Goal: Communication & Community: Answer question/provide support

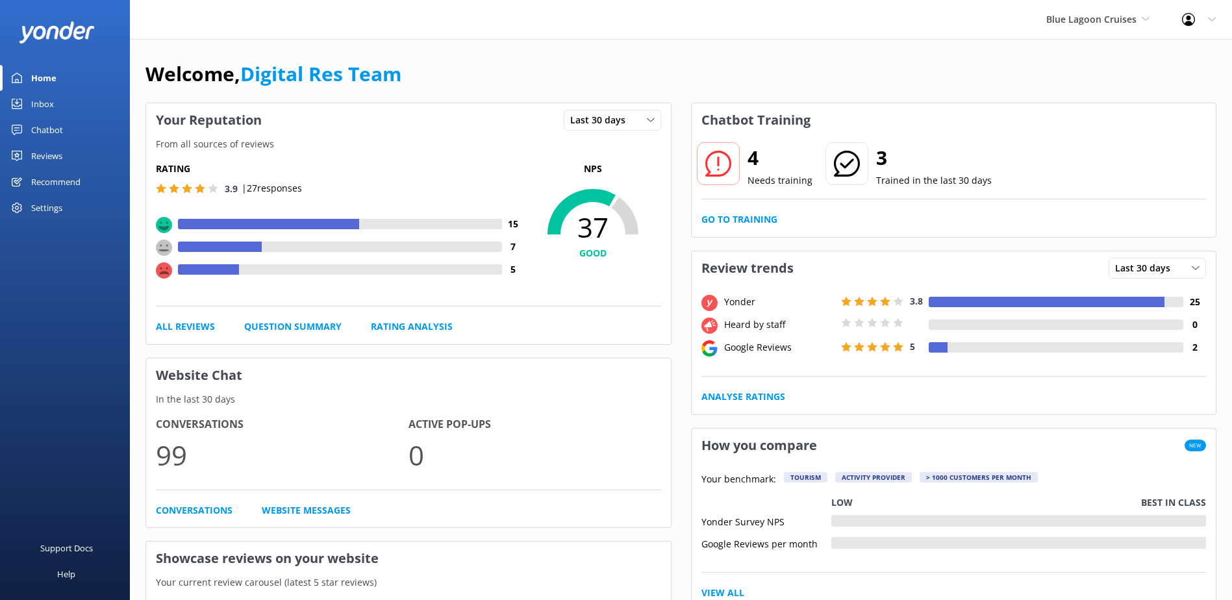
click at [43, 105] on div "Inbox" at bounding box center [42, 104] width 23 height 26
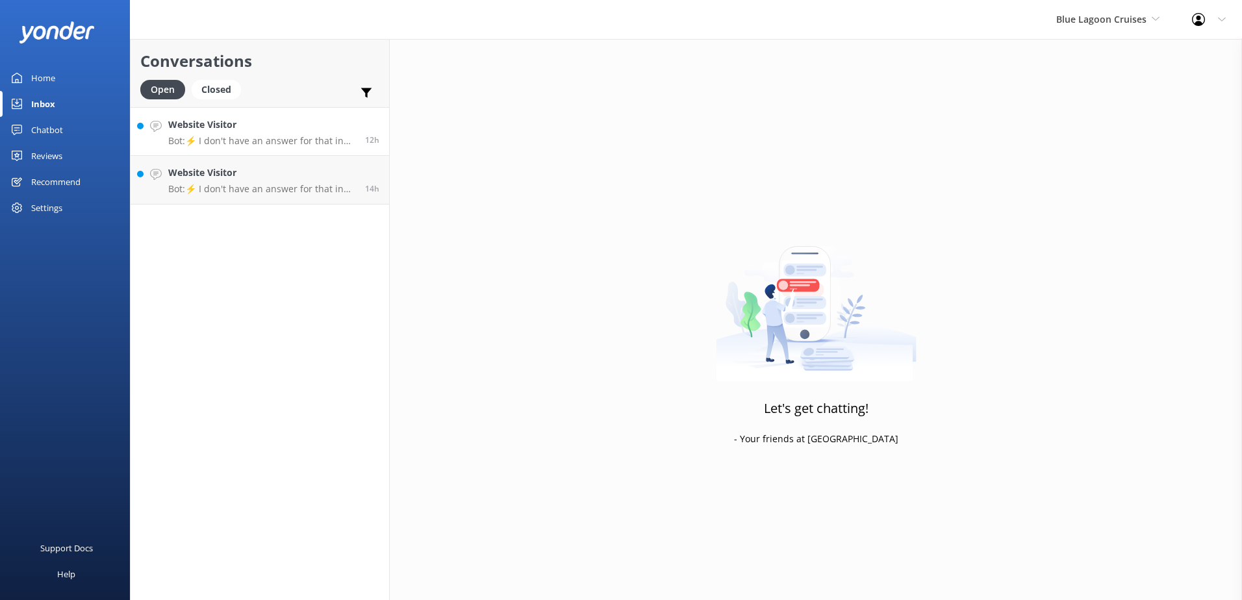
click at [321, 126] on h4 "Website Visitor" at bounding box center [261, 125] width 187 height 14
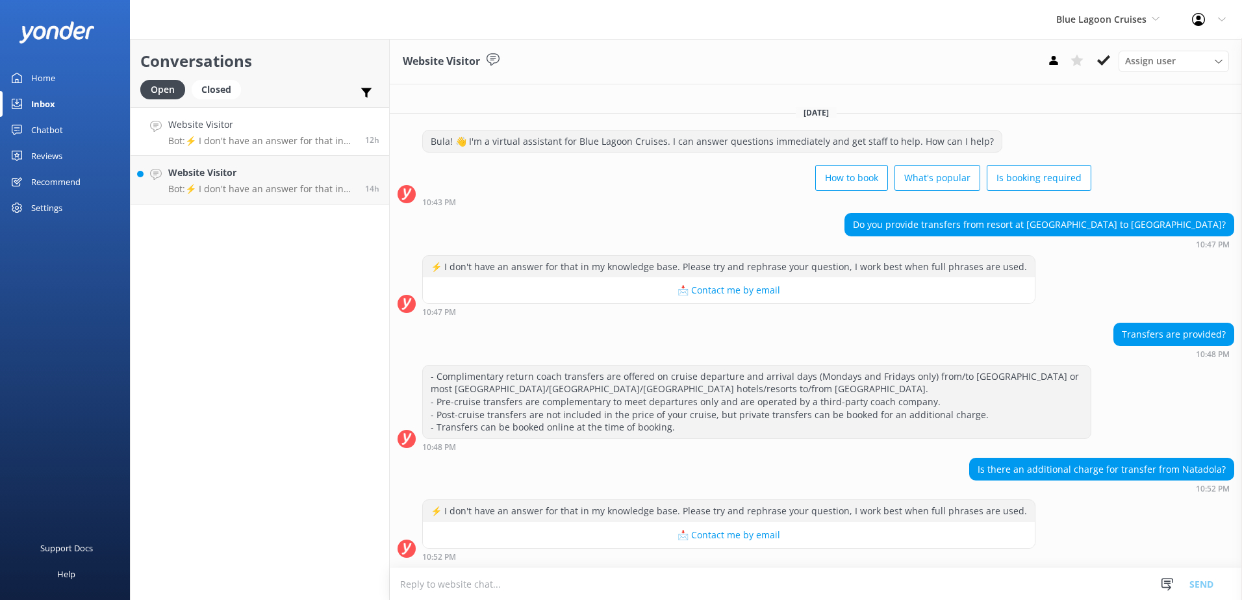
click at [553, 593] on textarea at bounding box center [816, 584] width 852 height 32
paste textarea "Please contact & liaise directly with our Blue Lagoon Cruises Reservations team…"
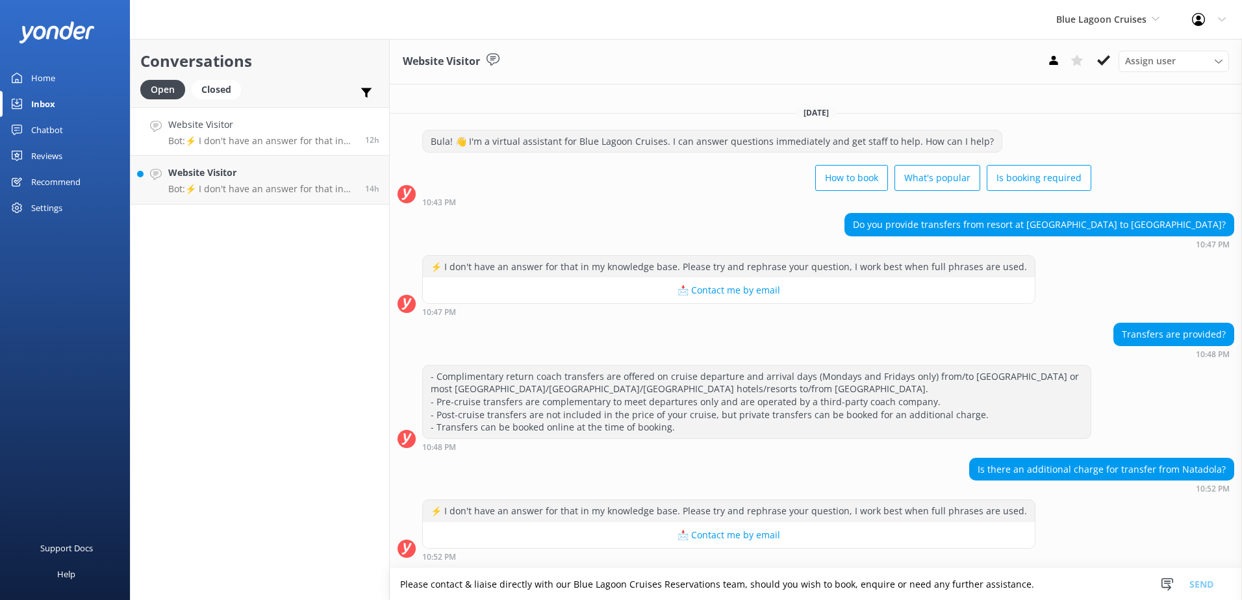
scroll to position [85, 0]
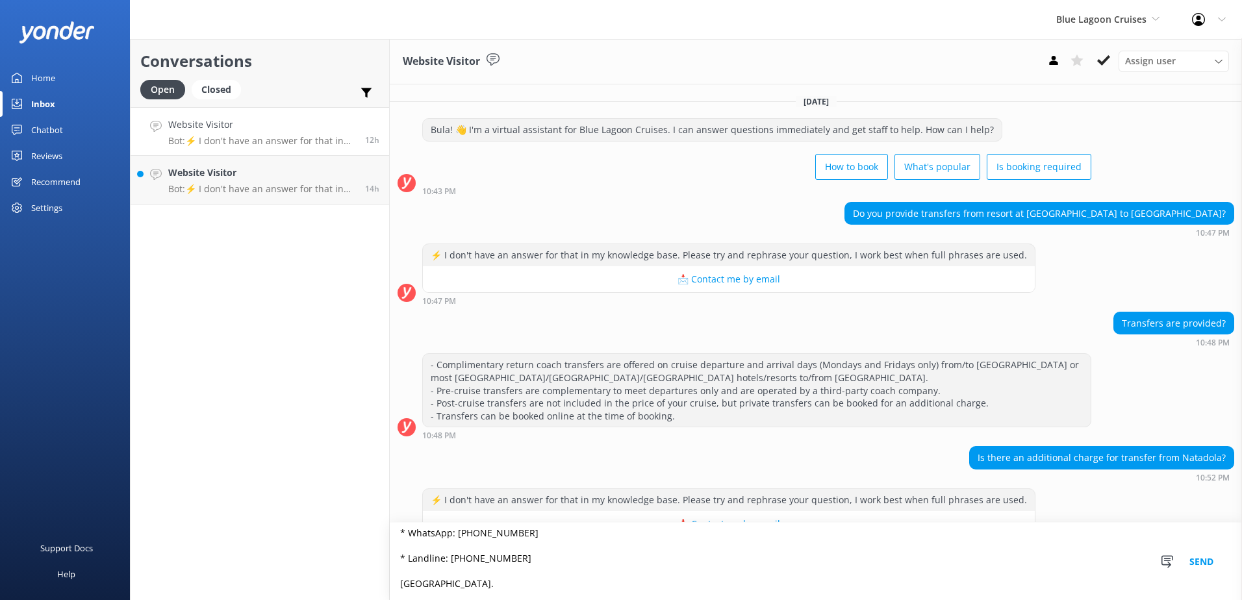
type textarea "Please contact & liaise directly with our Blue Lagoon Cruises Reservations team…"
click at [1202, 563] on button "Send" at bounding box center [1201, 561] width 49 height 77
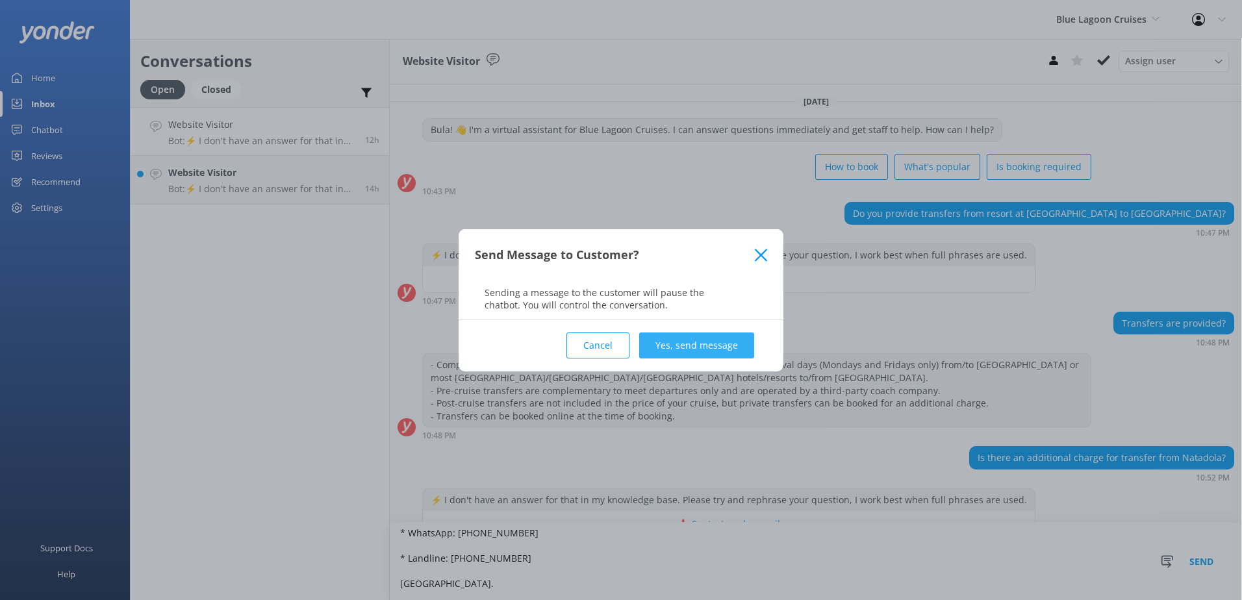
click at [678, 341] on button "Yes, send message" at bounding box center [696, 346] width 115 height 26
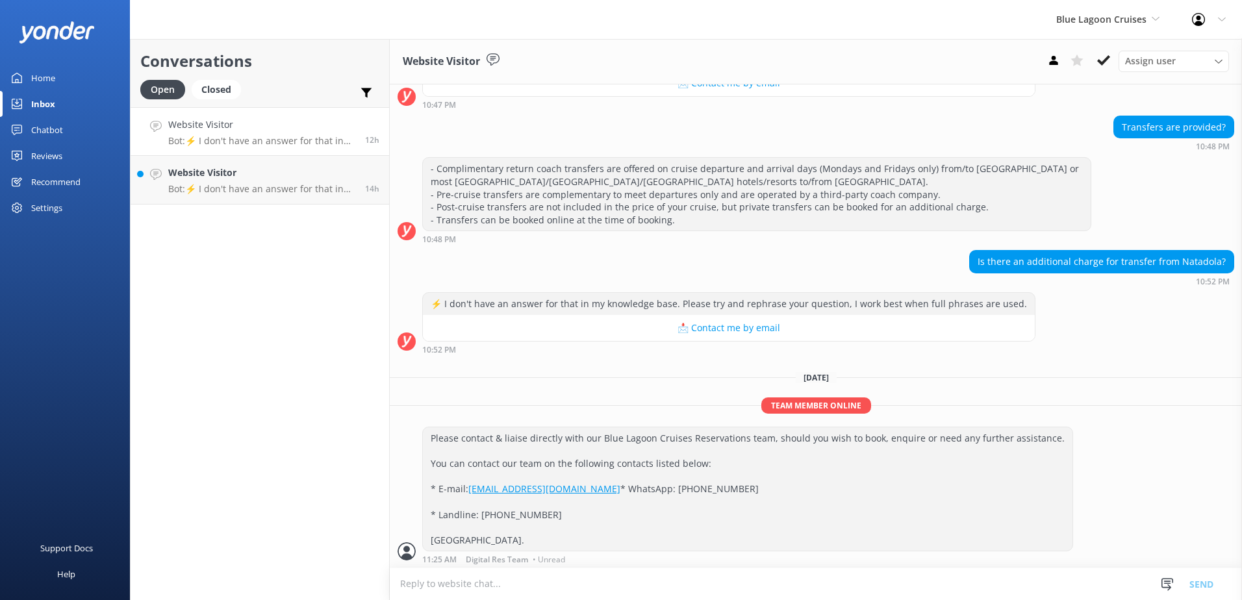
scroll to position [225, 0]
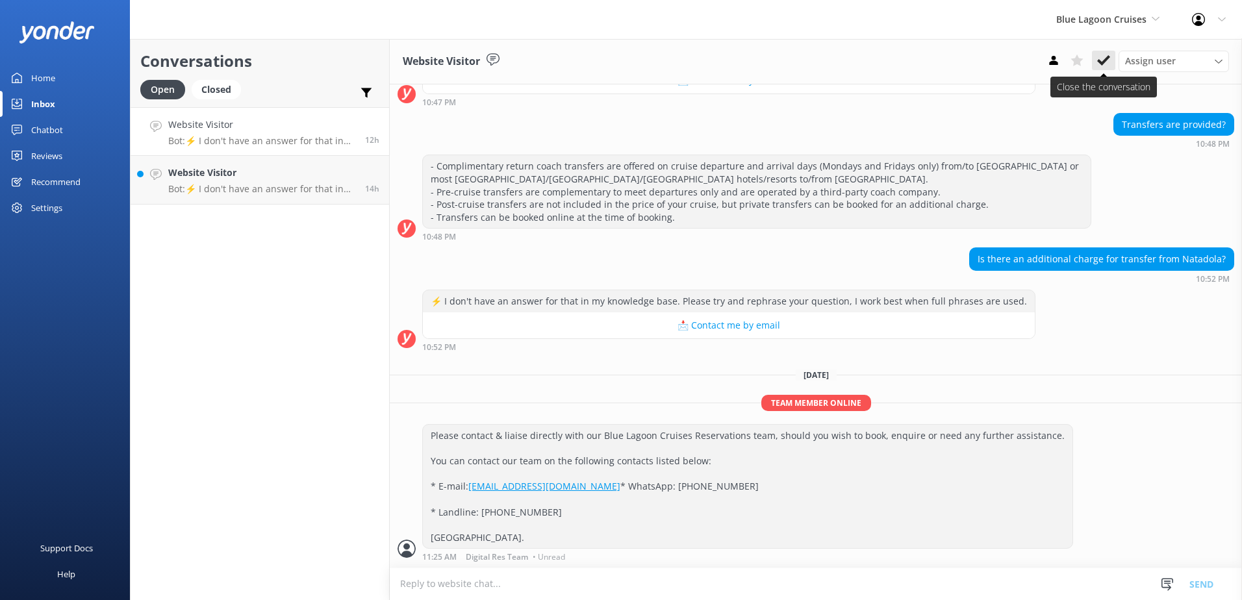
click at [1106, 64] on icon at bounding box center [1103, 60] width 13 height 13
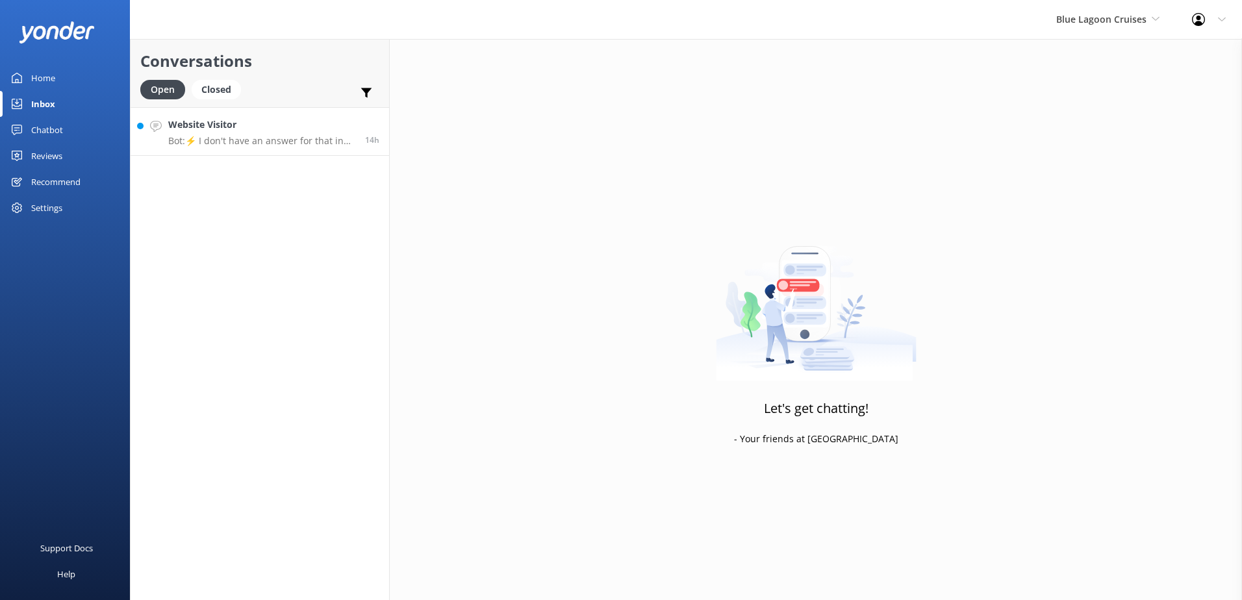
click at [292, 124] on h4 "Website Visitor" at bounding box center [261, 125] width 187 height 14
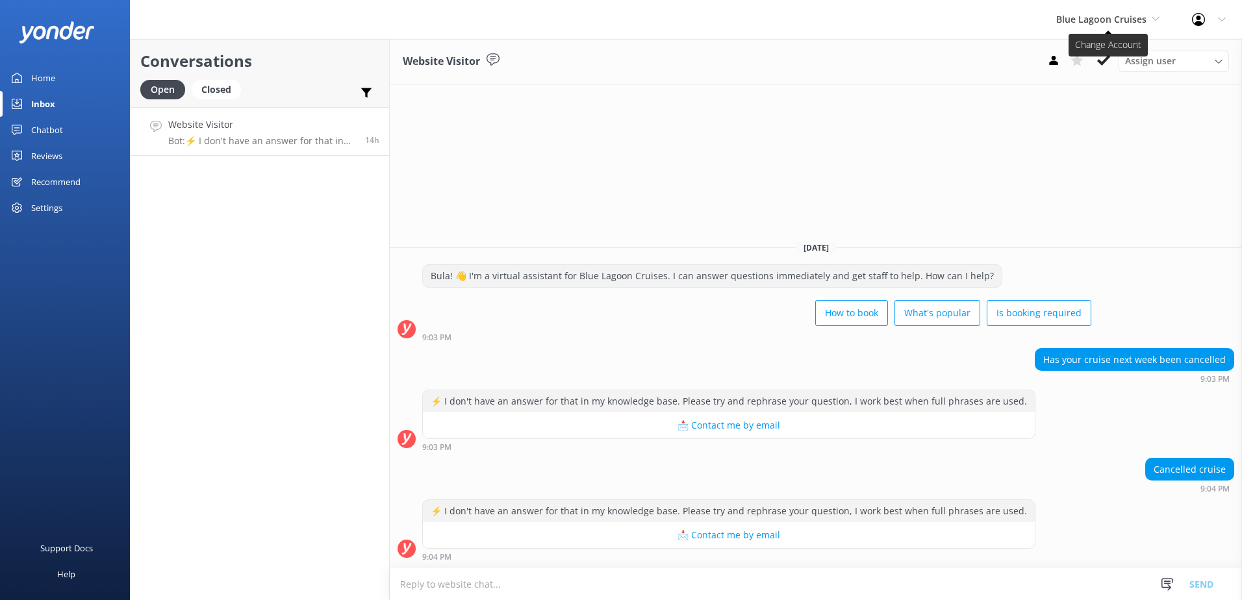
click at [1108, 18] on span "Blue Lagoon Cruises" at bounding box center [1101, 19] width 90 height 12
click at [1094, 50] on link "South Sea Sailing" at bounding box center [1105, 54] width 130 height 31
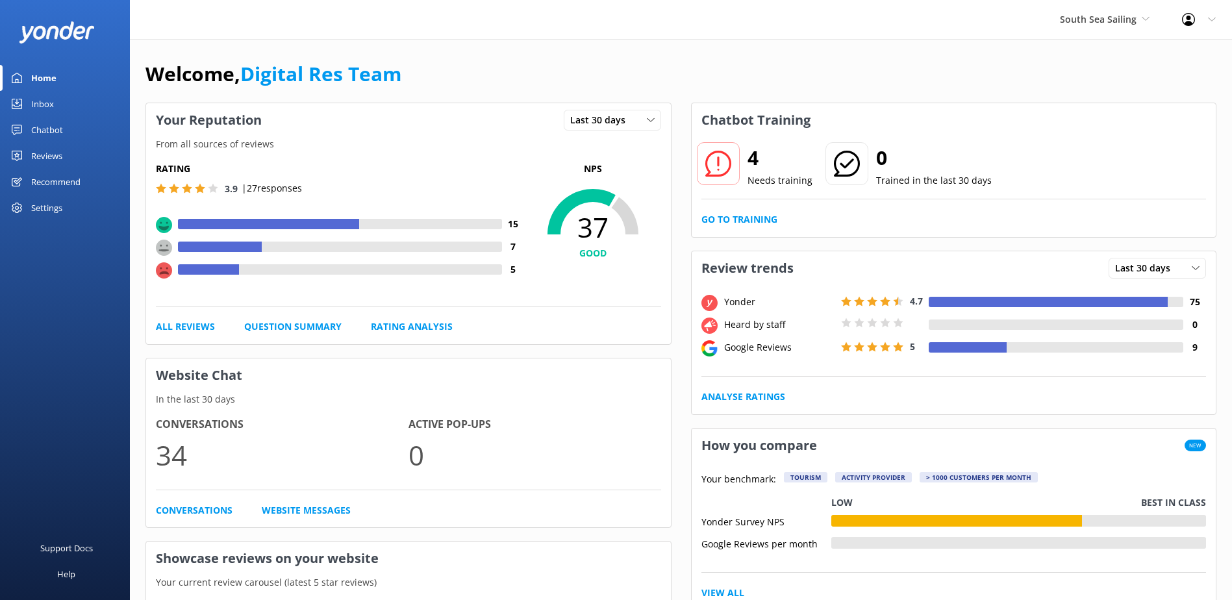
click at [40, 103] on div "Inbox" at bounding box center [42, 104] width 23 height 26
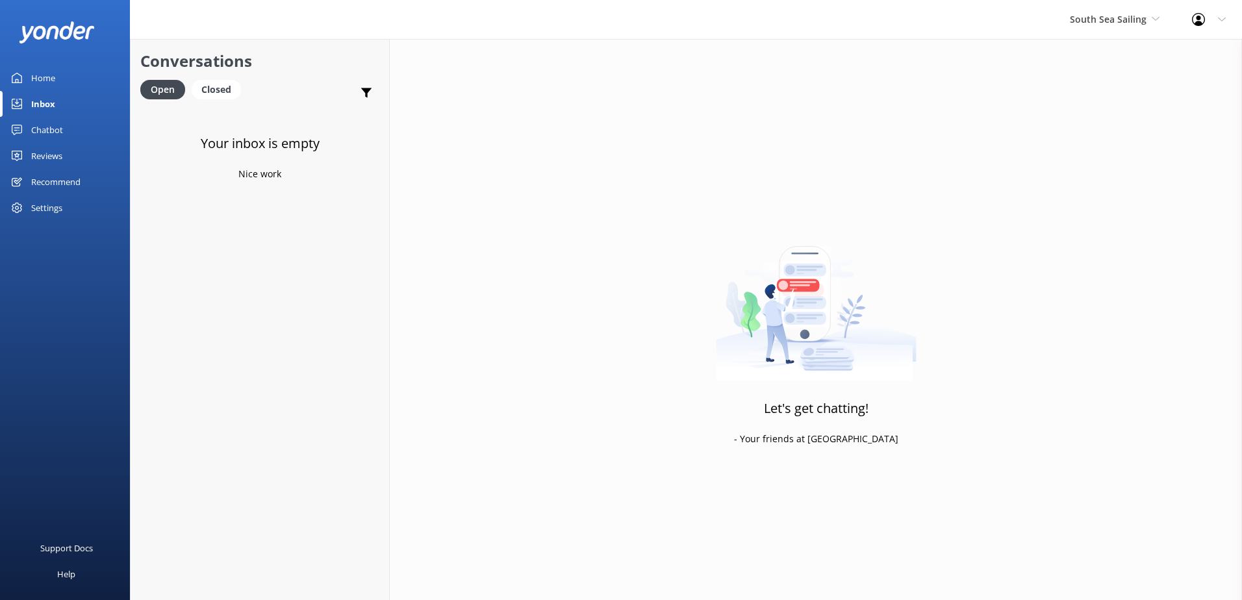
click at [47, 127] on div "Chatbot" at bounding box center [47, 130] width 32 height 26
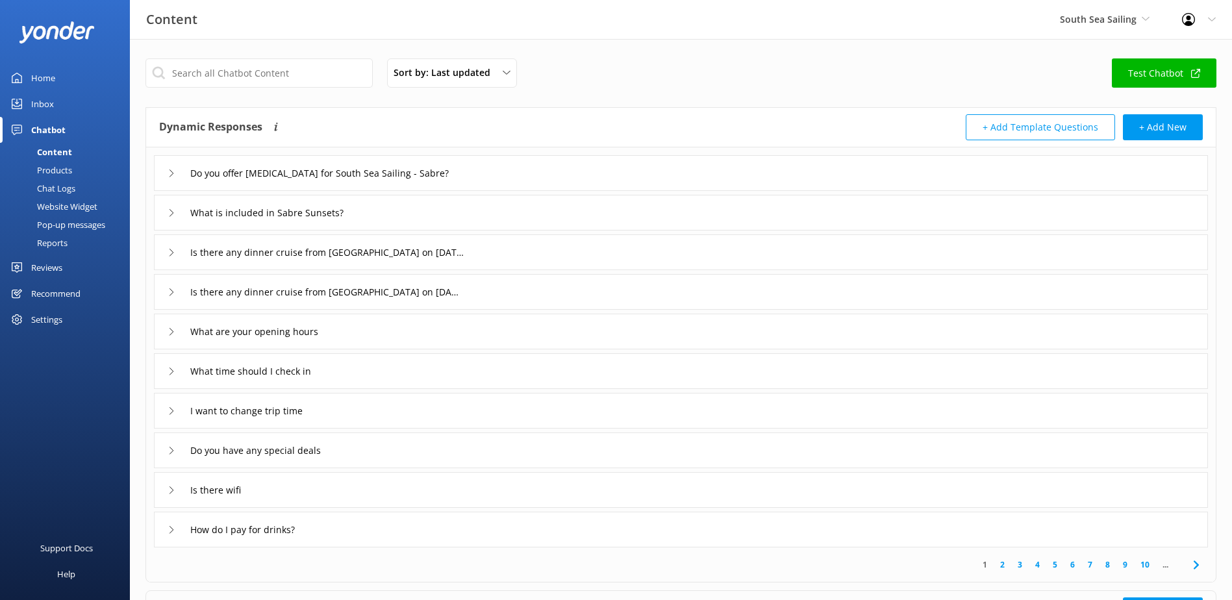
click at [62, 186] on div "Chat Logs" at bounding box center [42, 188] width 68 height 18
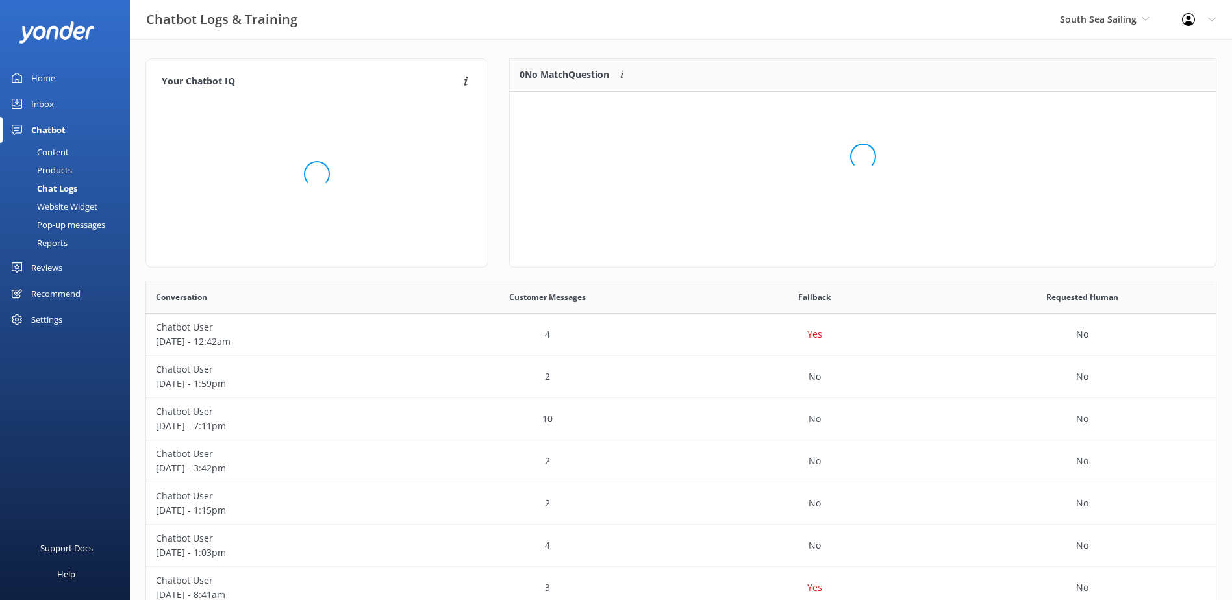
scroll to position [153, 696]
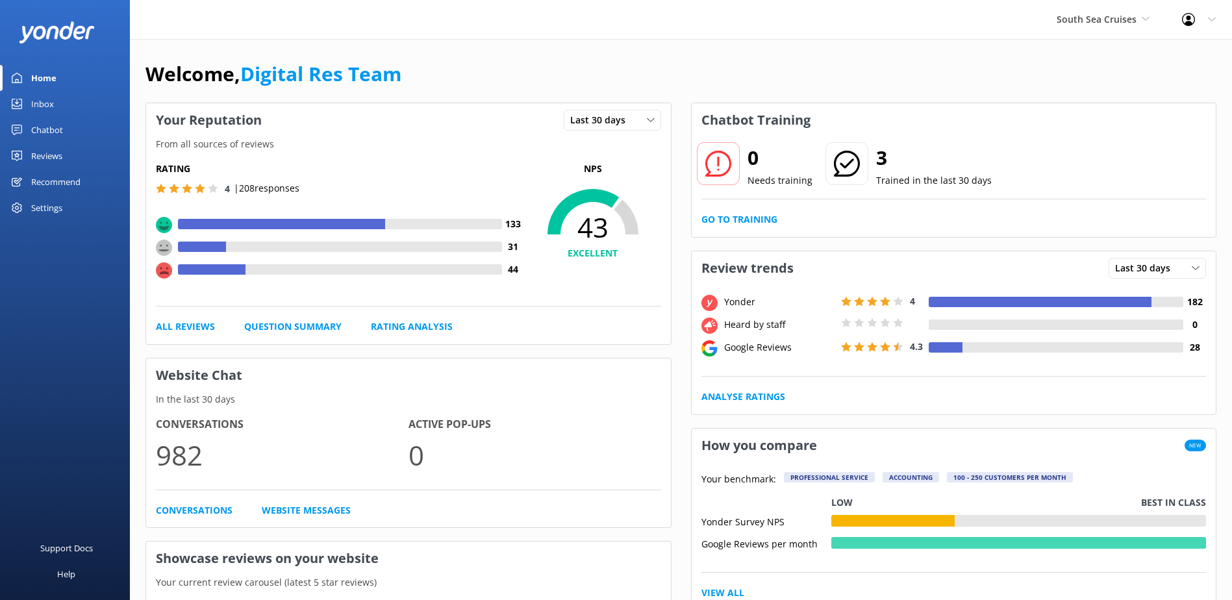
click at [45, 101] on div "Inbox" at bounding box center [42, 104] width 23 height 26
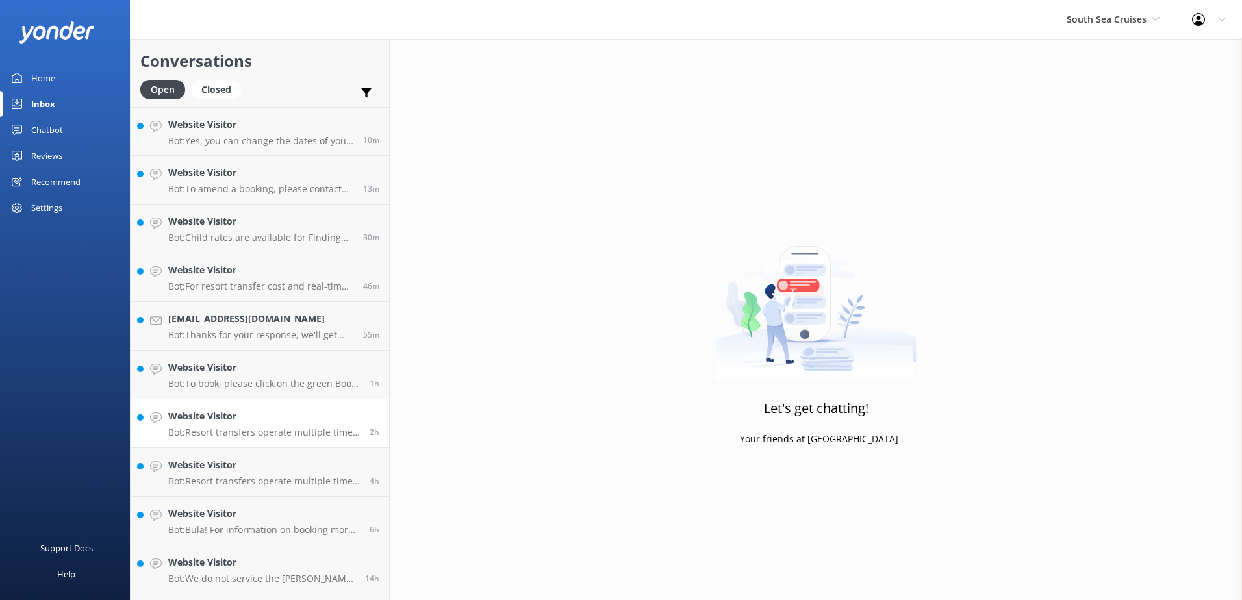
scroll to position [189, 0]
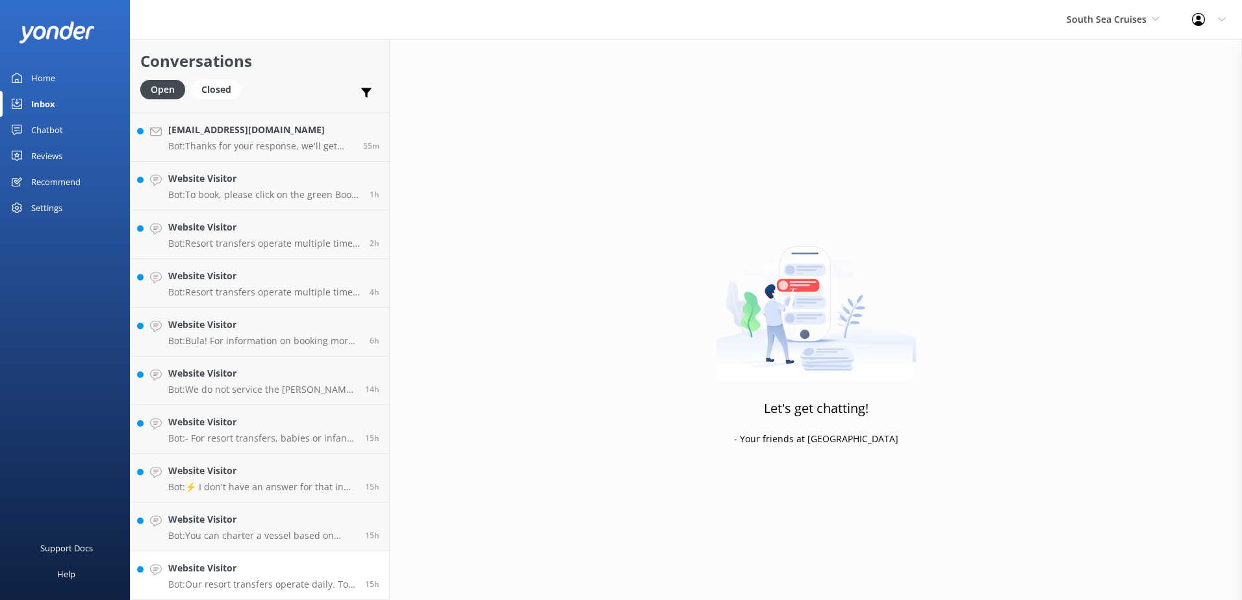
click at [320, 573] on h4 "Website Visitor" at bounding box center [261, 568] width 187 height 14
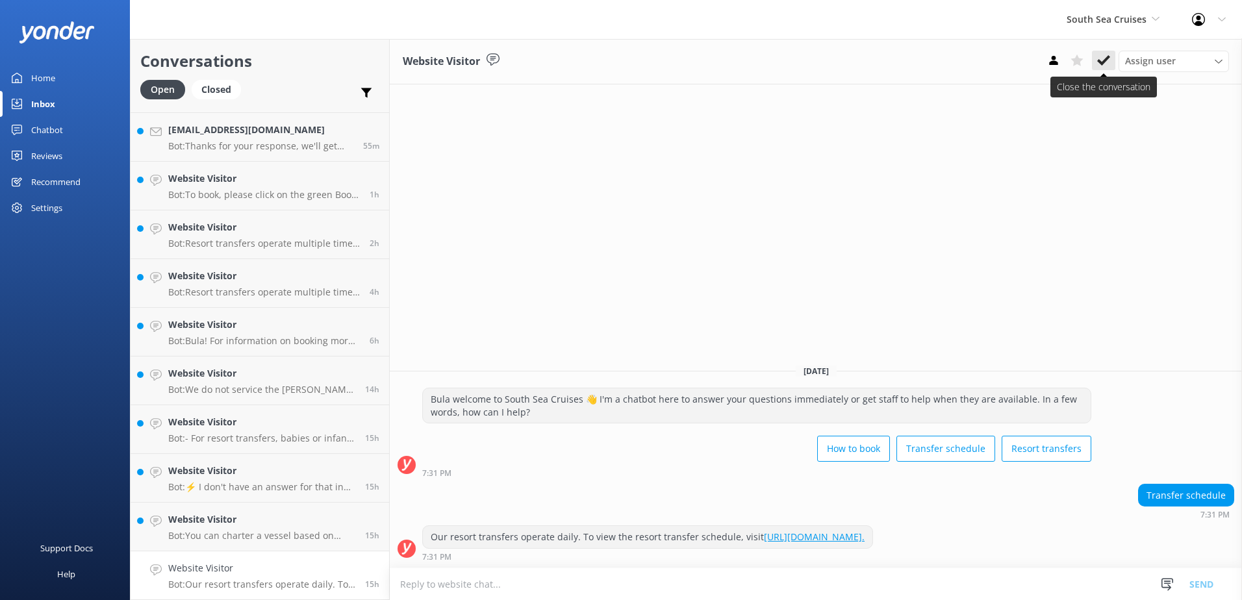
click at [1101, 62] on use at bounding box center [1103, 60] width 13 height 10
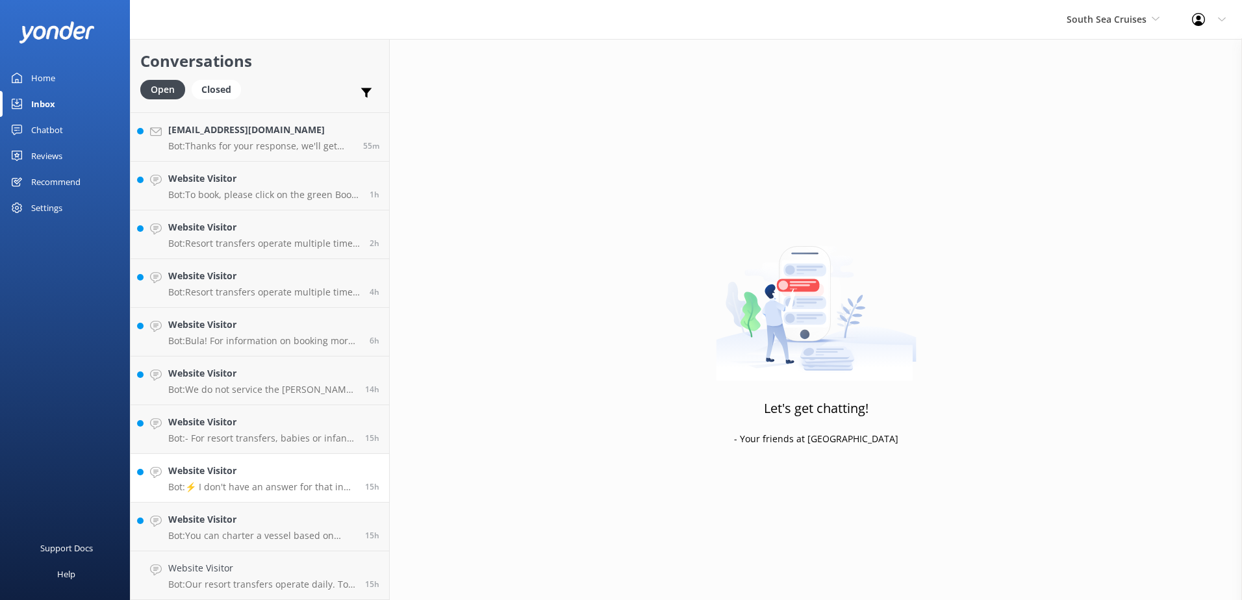
scroll to position [140, 0]
click at [314, 563] on h4 "Website Visitor" at bounding box center [261, 568] width 187 height 14
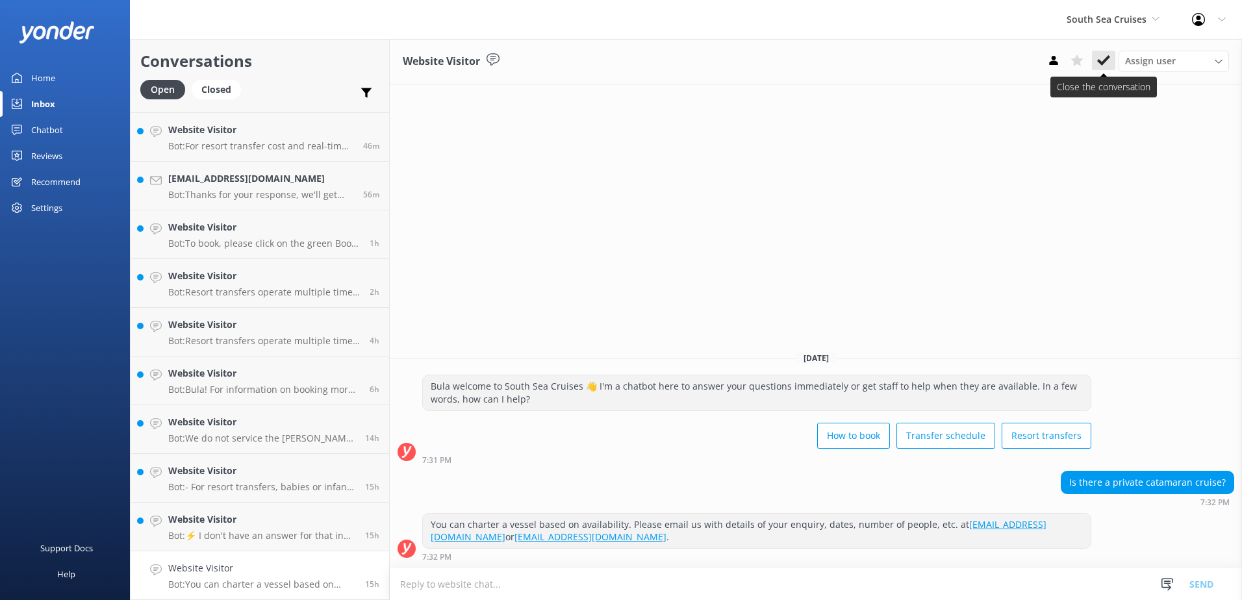
click at [1097, 63] on icon at bounding box center [1103, 60] width 13 height 13
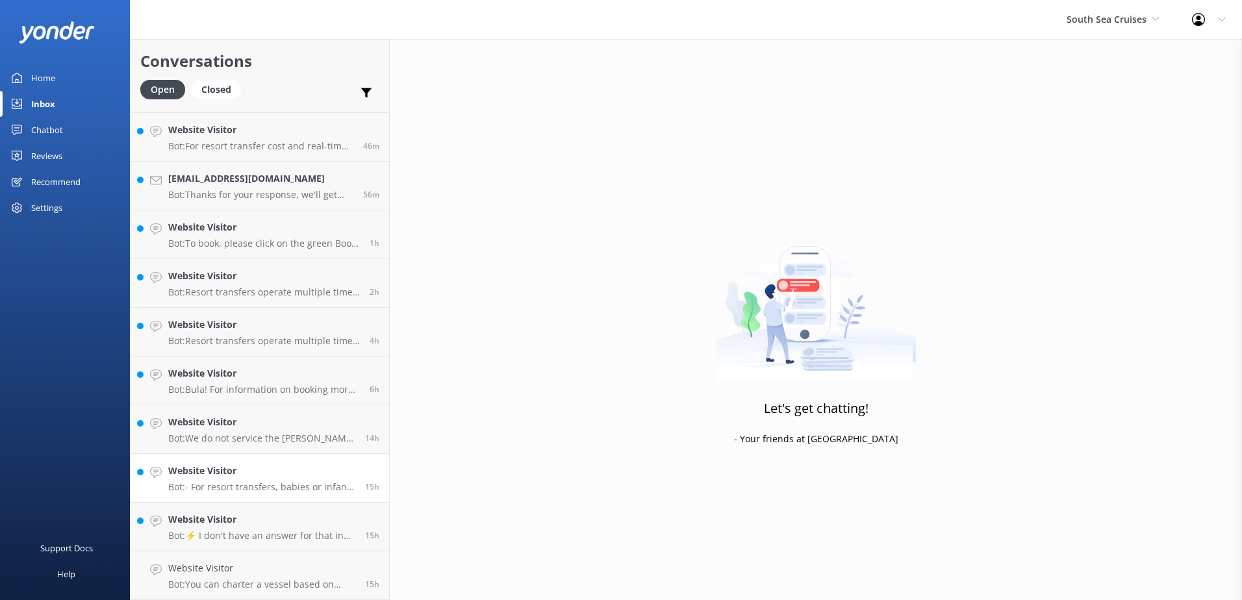
scroll to position [92, 0]
click at [301, 564] on h4 "Website Visitor" at bounding box center [261, 568] width 187 height 14
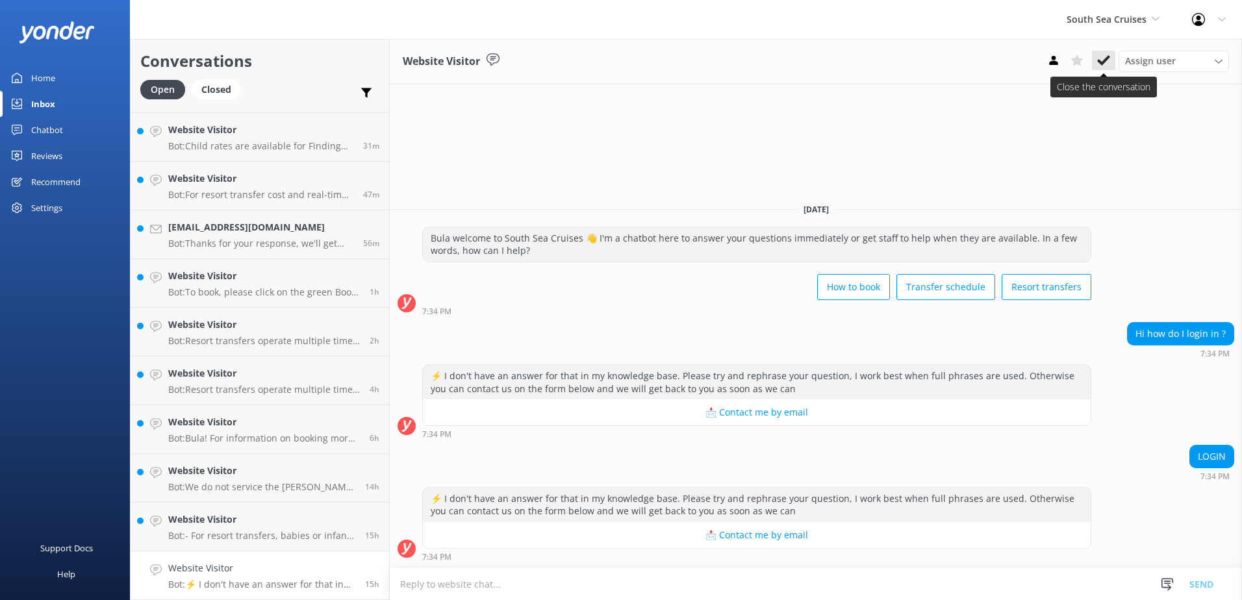
click at [1101, 60] on icon at bounding box center [1103, 60] width 13 height 13
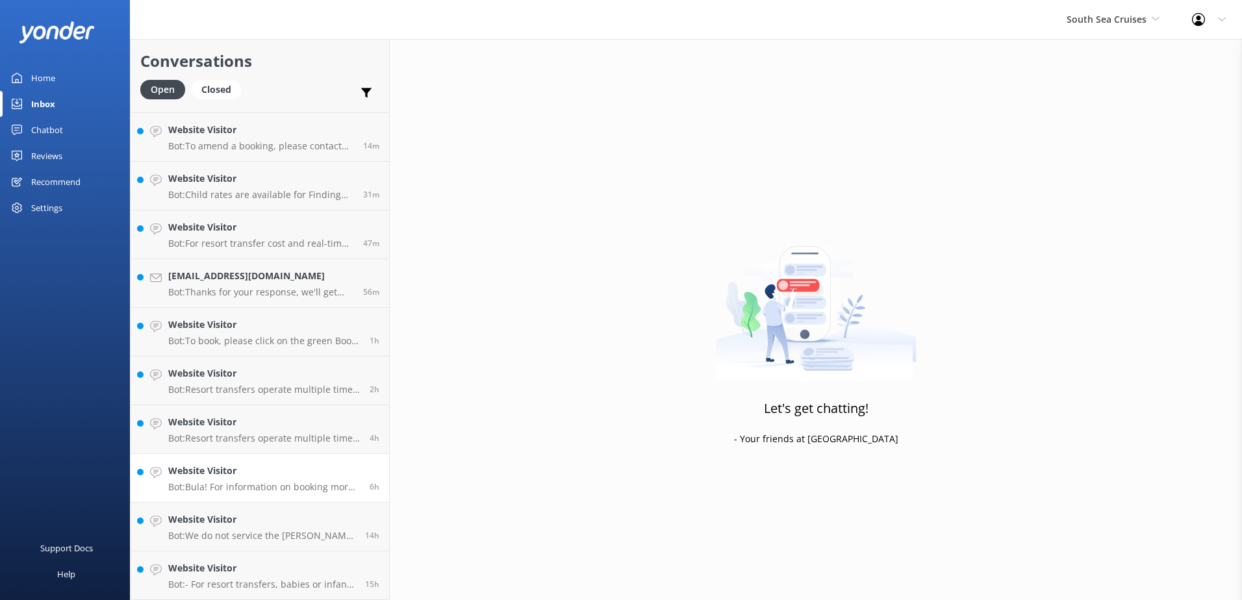
scroll to position [43, 0]
click at [277, 569] on h4 "Website Visitor" at bounding box center [261, 568] width 187 height 14
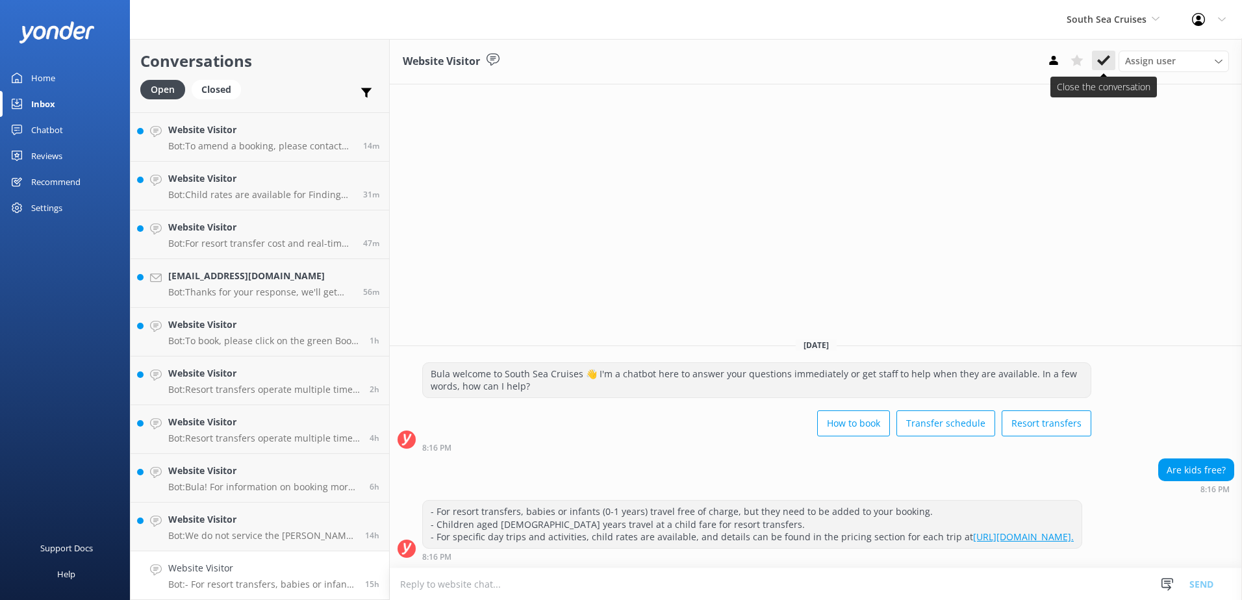
click at [1094, 60] on button at bounding box center [1103, 60] width 23 height 19
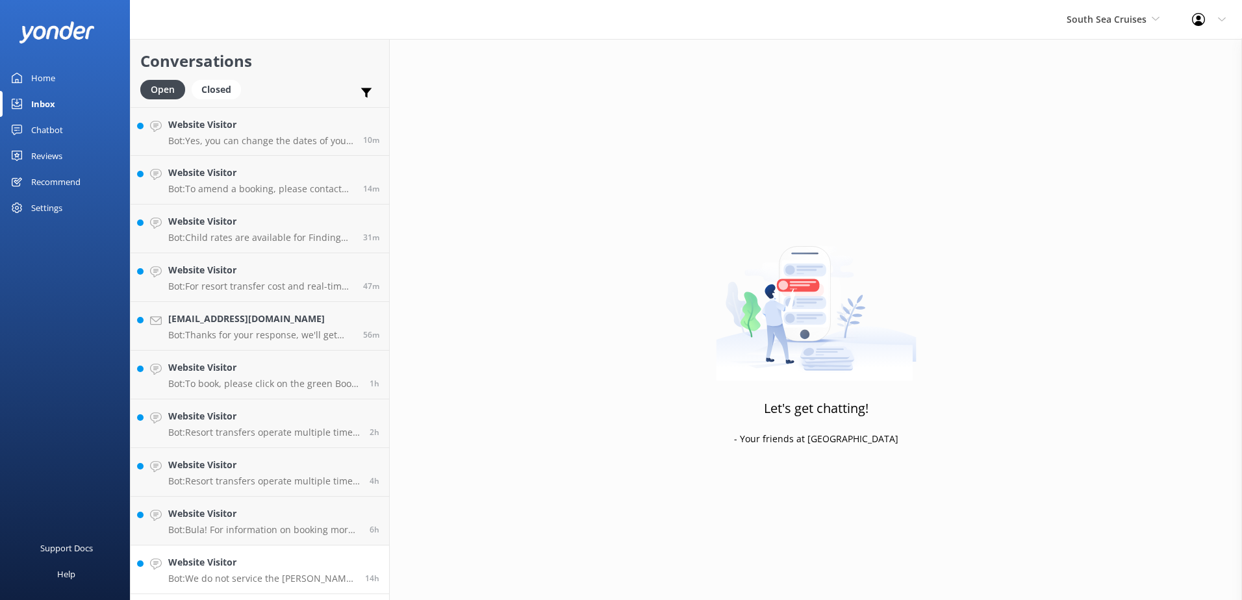
click at [312, 555] on link "Website Visitor Bot: We do not service the Lau Group of islands. 14h" at bounding box center [260, 570] width 259 height 49
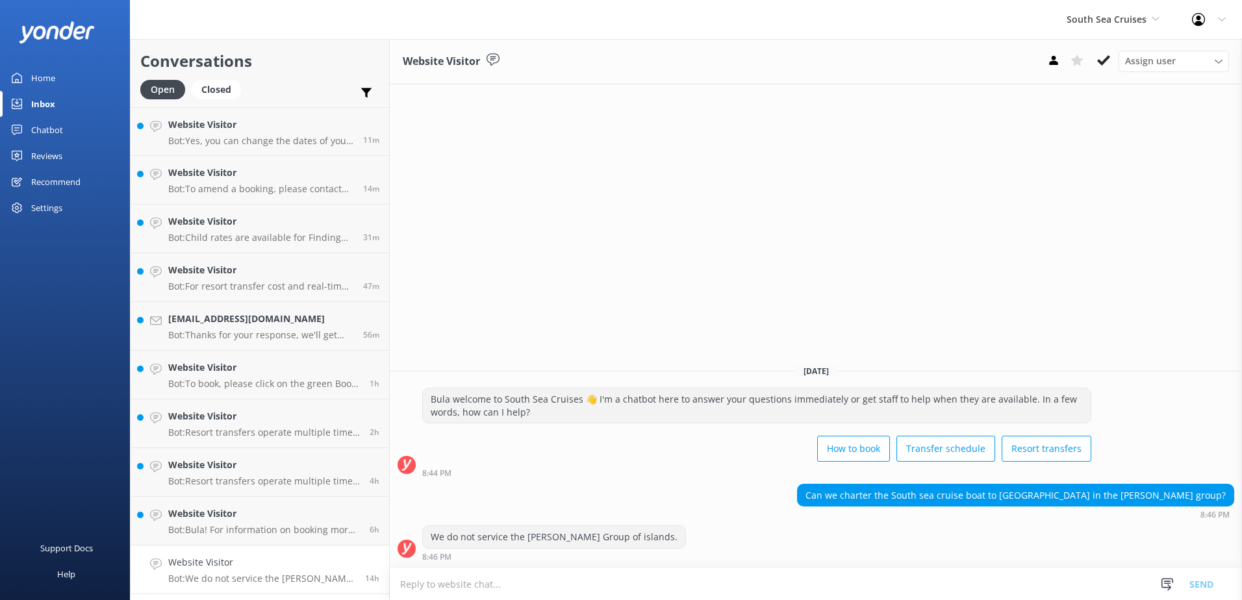
click at [1102, 55] on icon at bounding box center [1103, 60] width 13 height 13
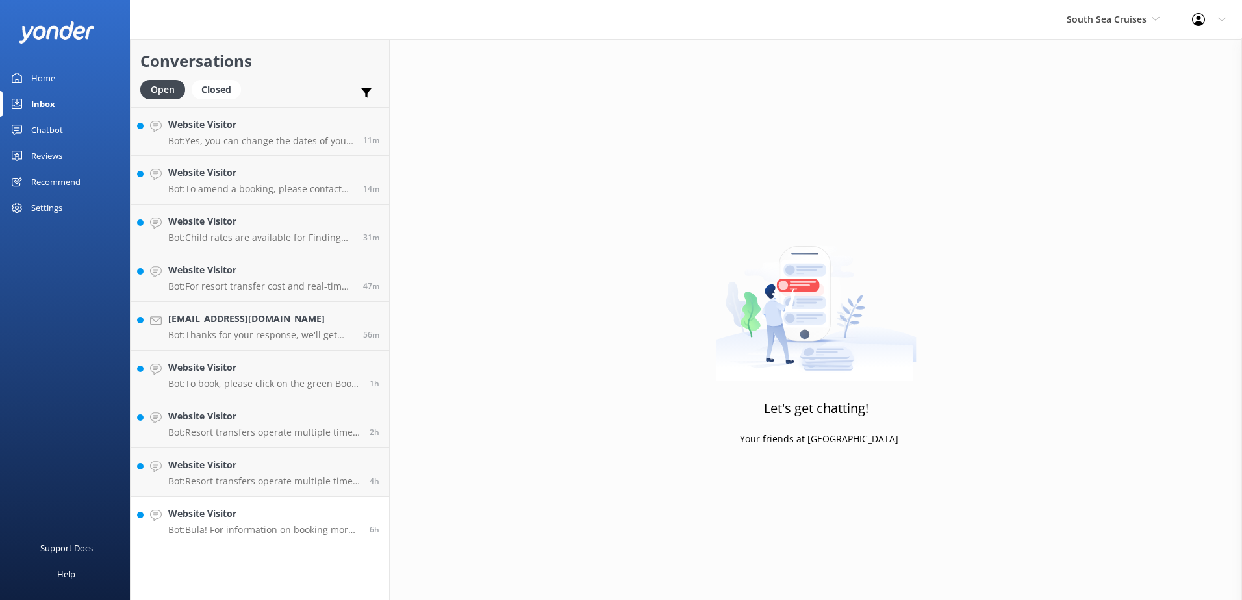
click at [350, 510] on h4 "Website Visitor" at bounding box center [264, 514] width 192 height 14
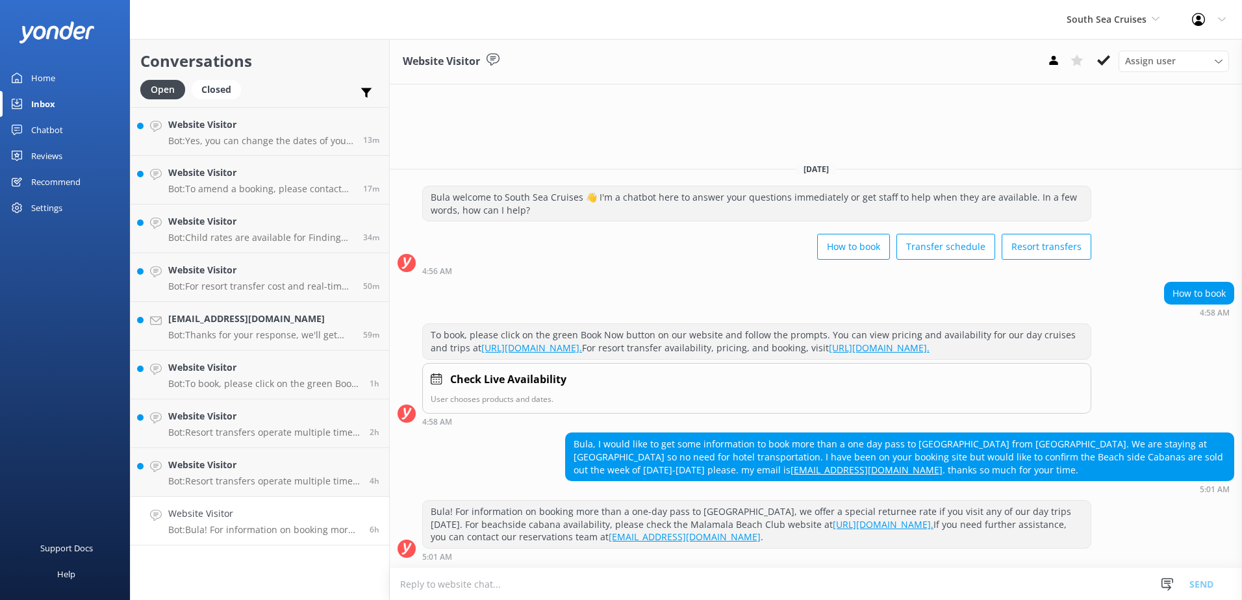
click at [475, 584] on textarea at bounding box center [816, 584] width 852 height 32
paste textarea "Please contact & liaise directly with our South Sea Cruises Reservations team, …"
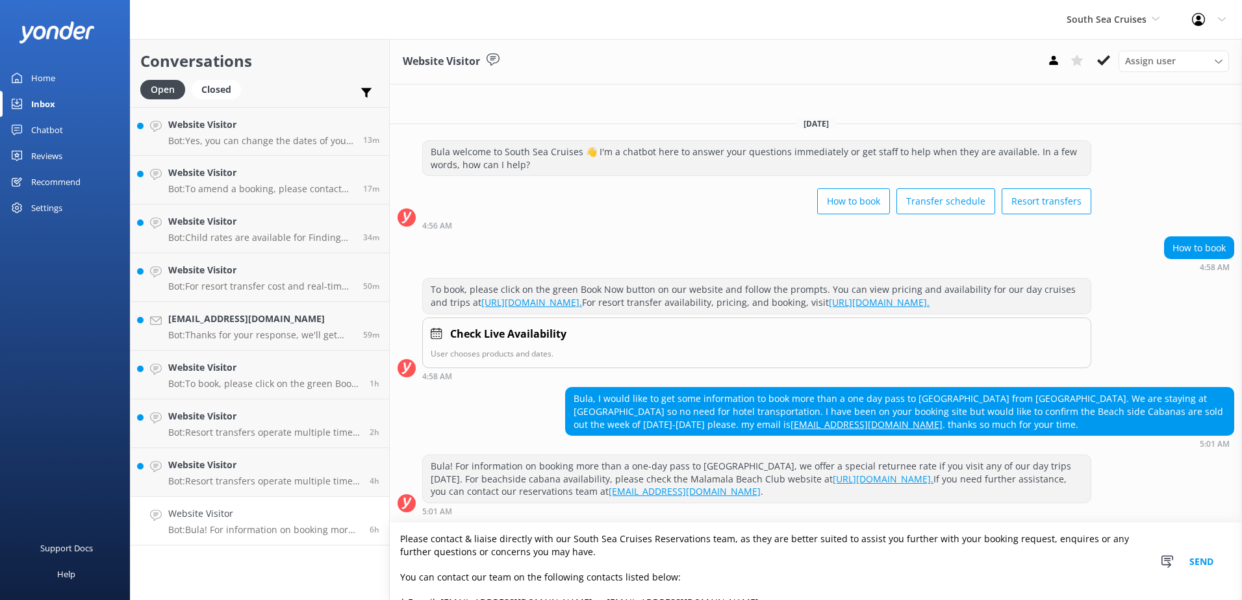
type textarea "Please contact & liaise directly with our South Sea Cruises Reservations team, …"
click at [1208, 558] on button "Send" at bounding box center [1201, 561] width 49 height 77
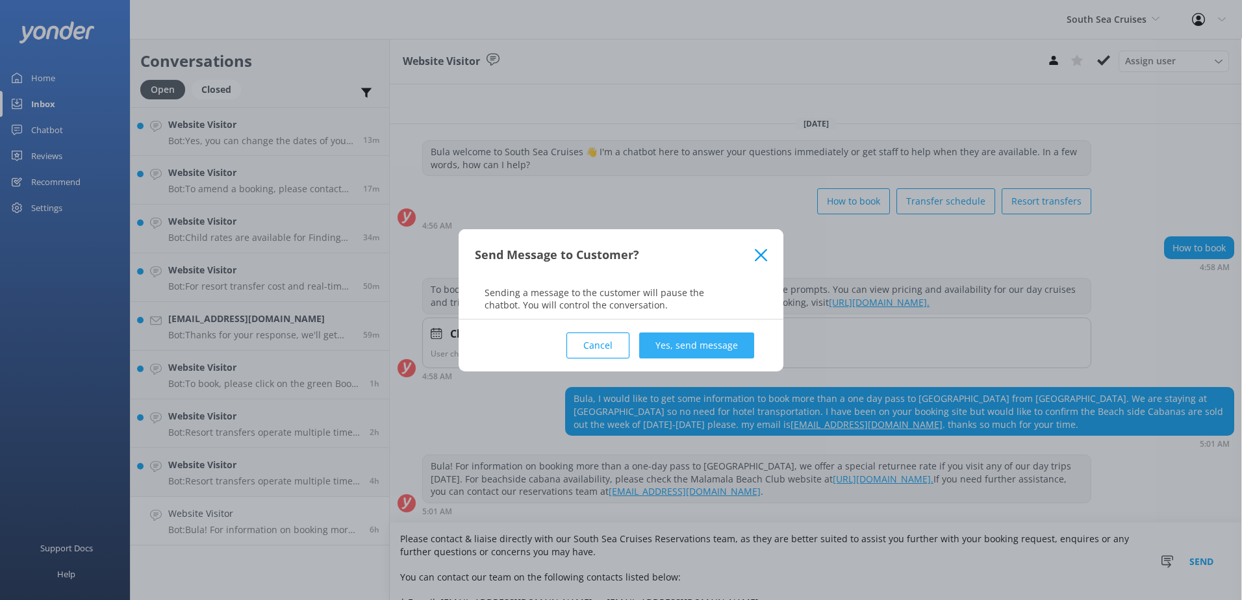
click at [703, 344] on button "Yes, send message" at bounding box center [696, 346] width 115 height 26
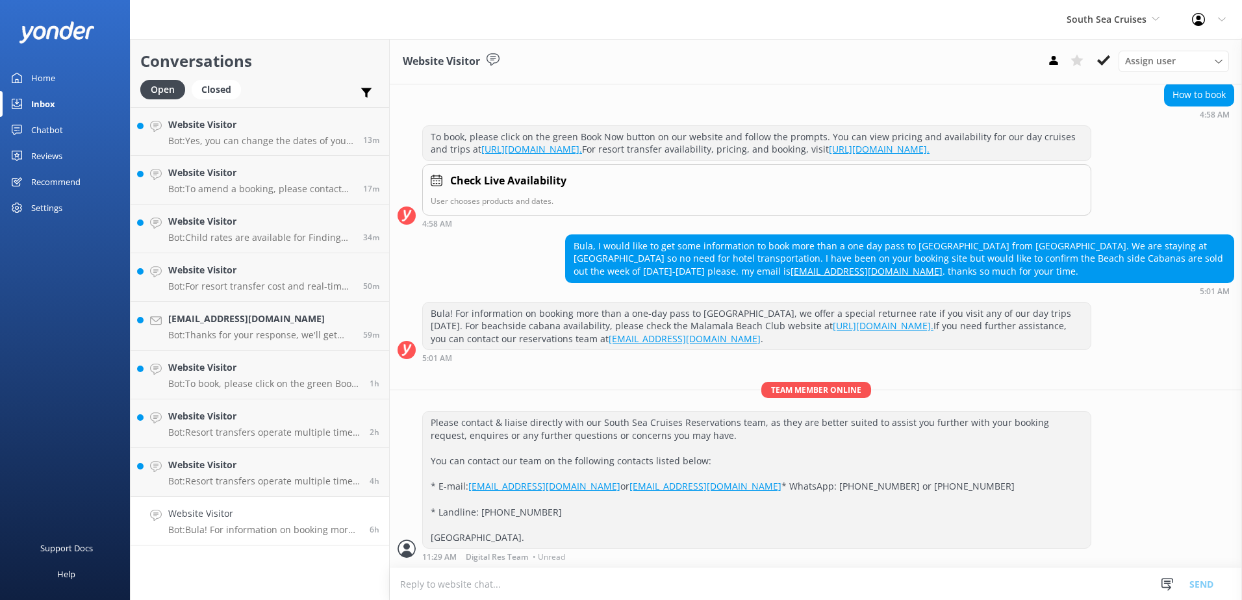
scroll to position [170, 0]
click at [1107, 64] on icon at bounding box center [1103, 60] width 13 height 13
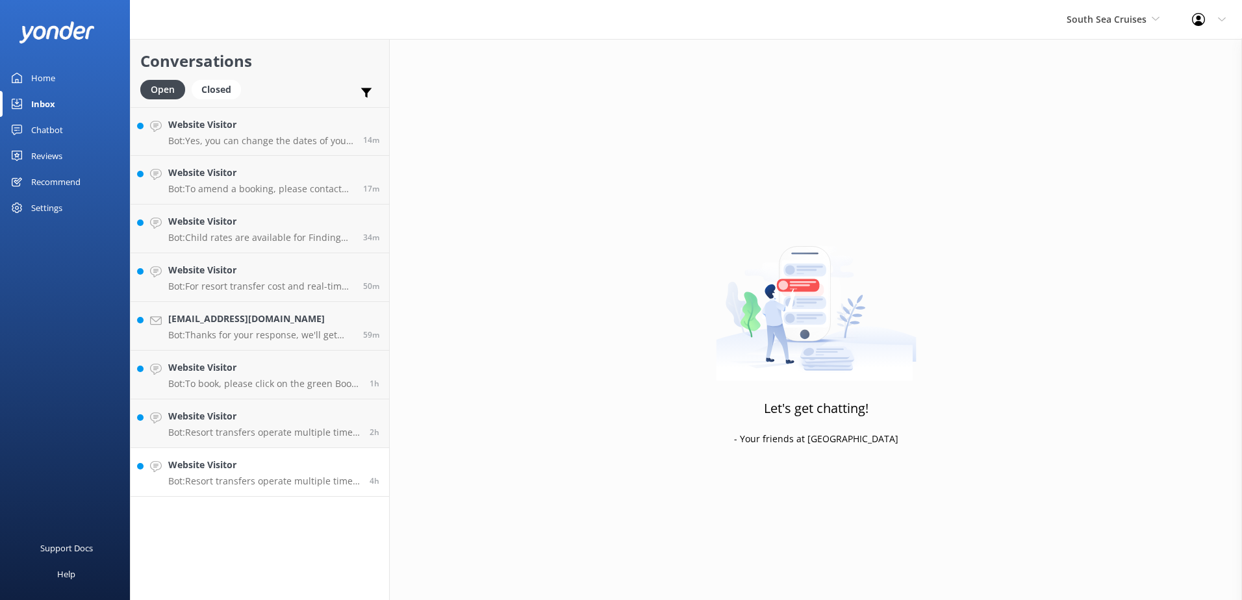
click at [297, 453] on link "Website Visitor Bot: Resort transfers operate multiple times a day, every day, …" at bounding box center [260, 472] width 259 height 49
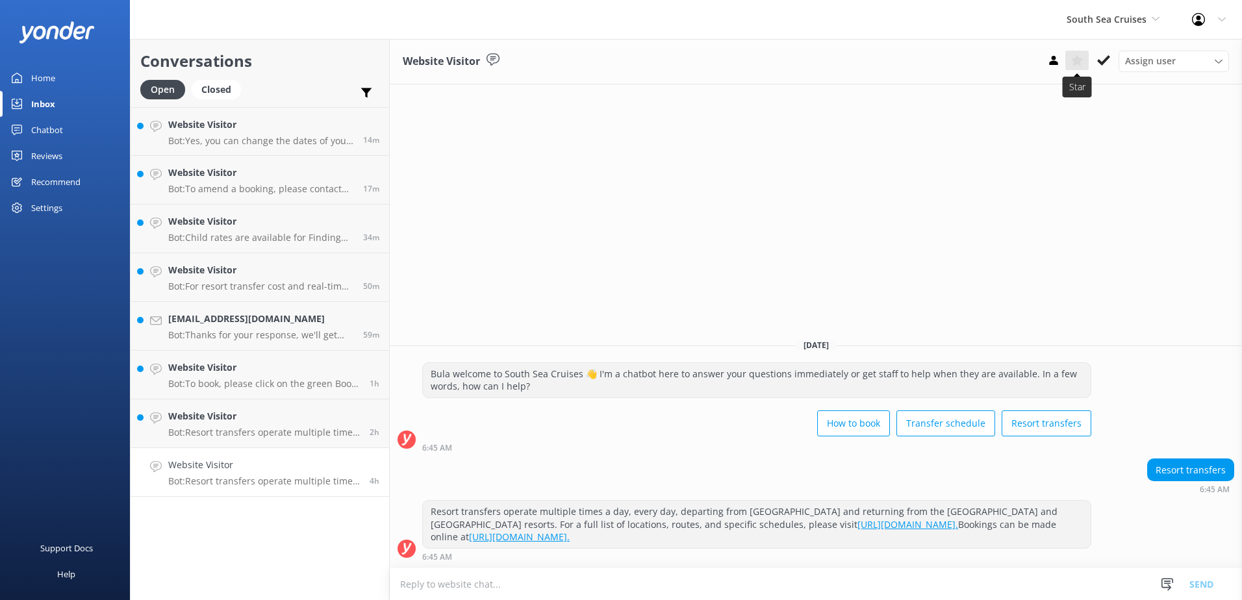
drag, startPoint x: 1103, startPoint y: 55, endPoint x: 1078, endPoint y: 67, distance: 27.6
click at [1103, 54] on icon at bounding box center [1103, 60] width 13 height 13
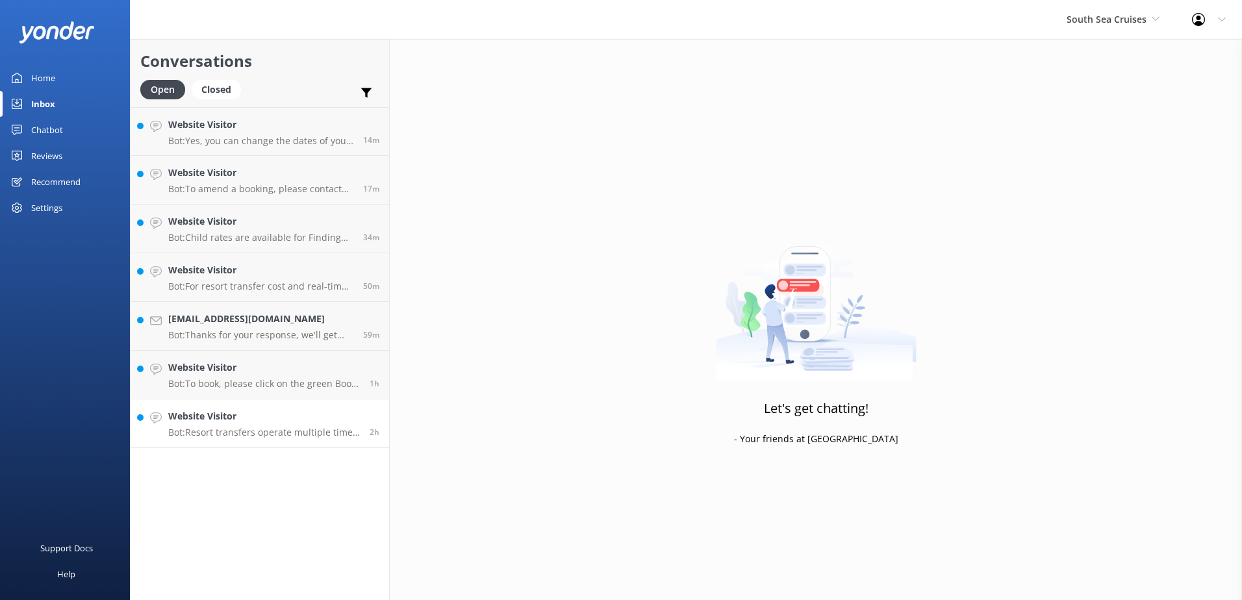
click at [329, 414] on h4 "Website Visitor" at bounding box center [264, 416] width 192 height 14
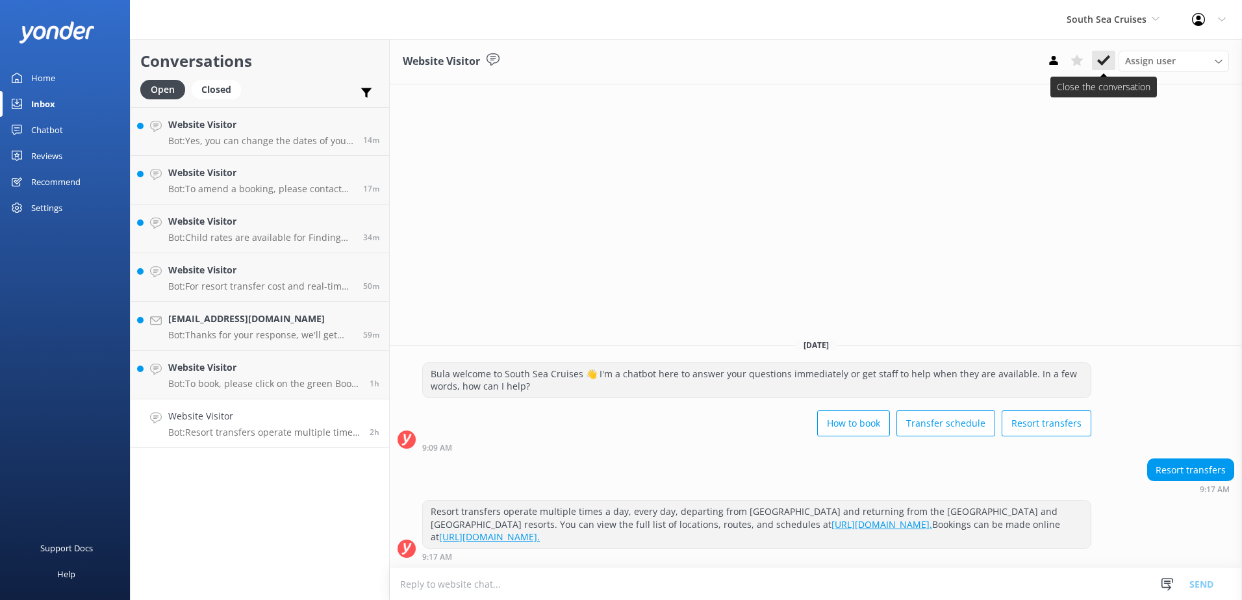
click at [1104, 66] on icon at bounding box center [1103, 60] width 13 height 13
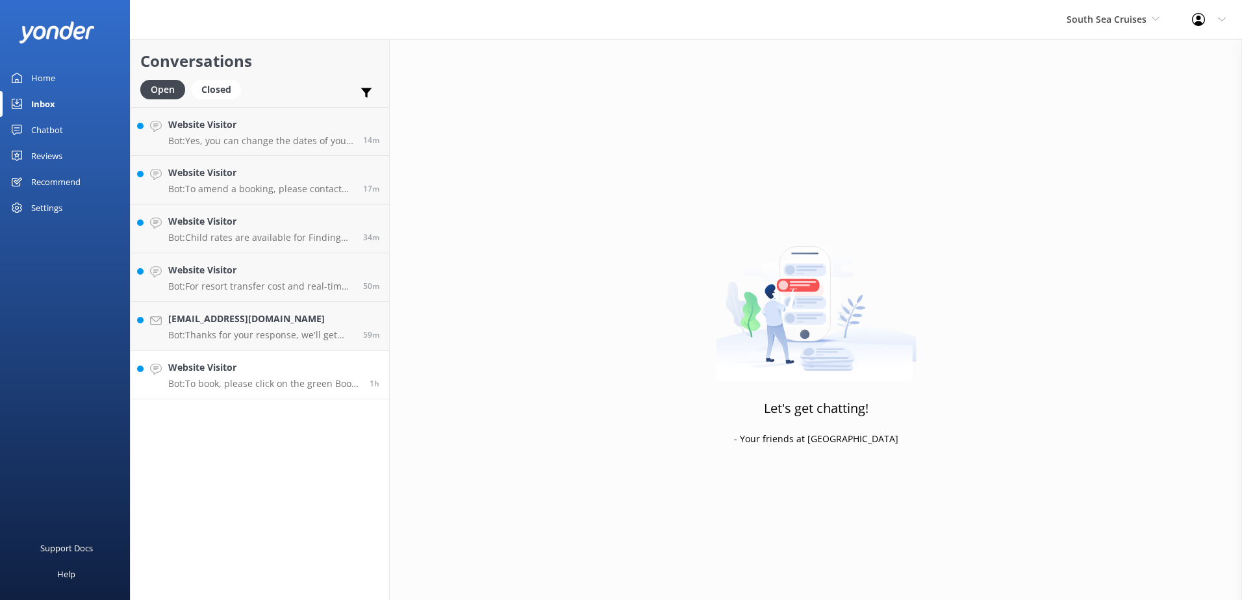
click at [281, 368] on h4 "Website Visitor" at bounding box center [264, 368] width 192 height 14
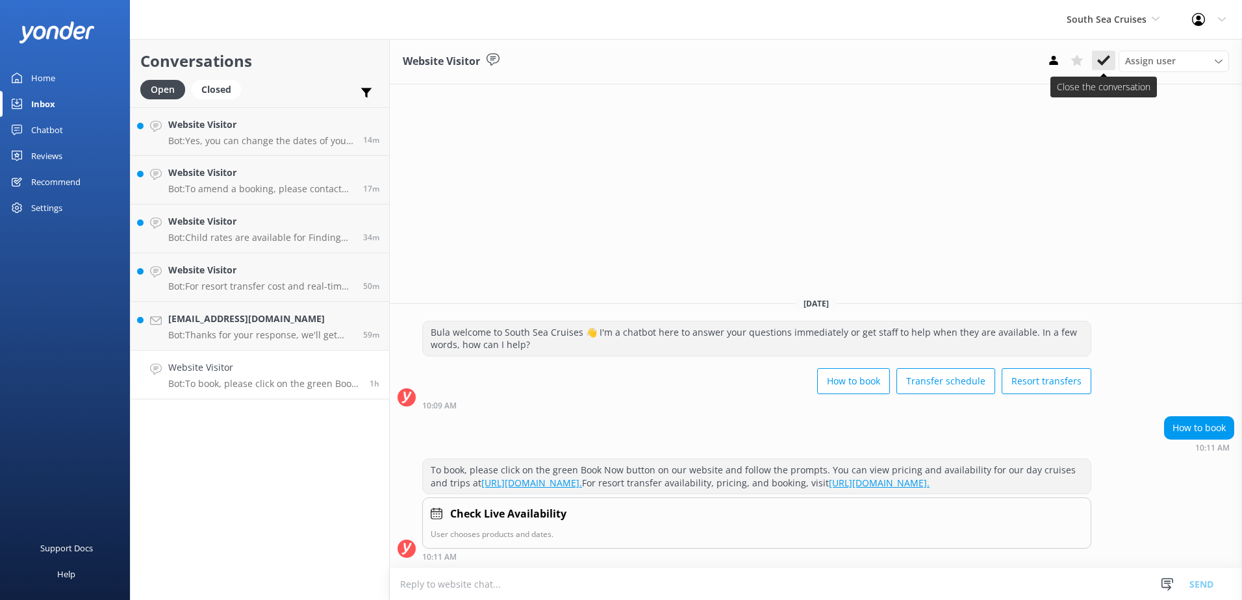
click at [1100, 65] on icon at bounding box center [1103, 60] width 13 height 13
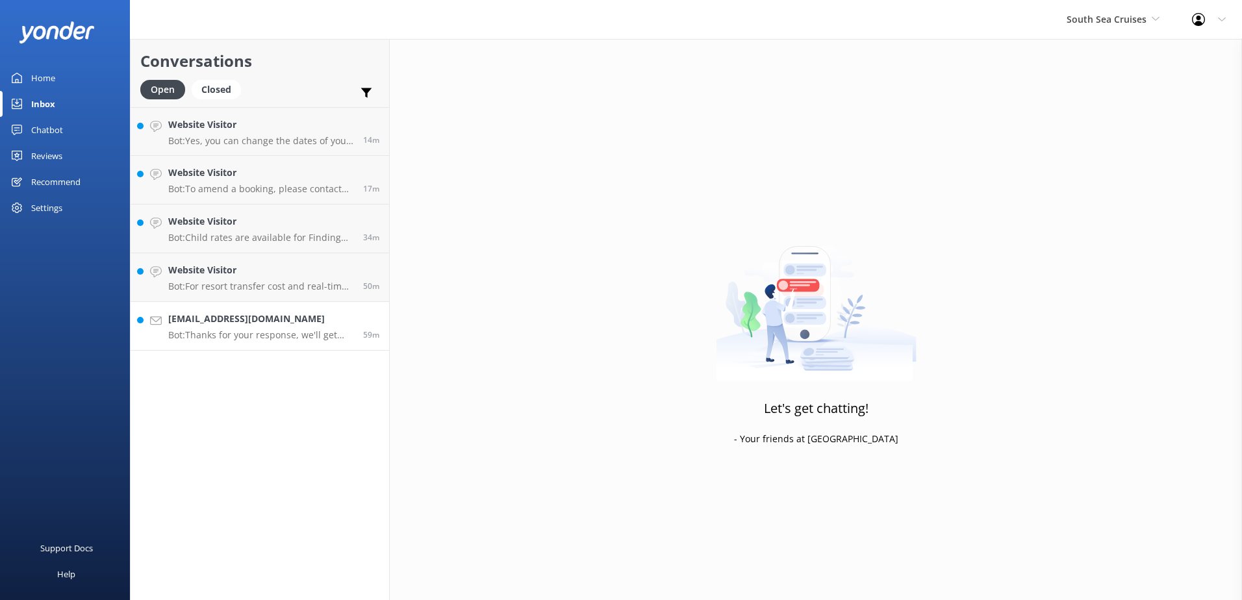
click at [336, 311] on link "Atil_kumaran@hotmail.com Bot: Thanks for your response, we'll get back to you a…" at bounding box center [260, 326] width 259 height 49
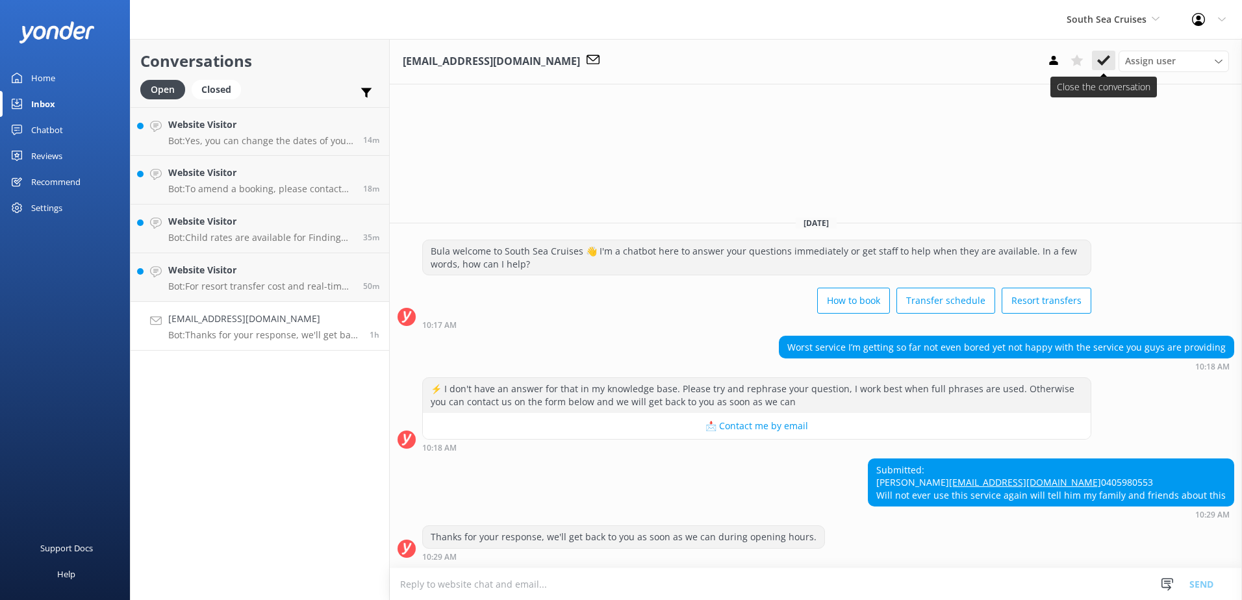
click at [1105, 56] on icon at bounding box center [1103, 60] width 13 height 13
click at [328, 272] on h4 "Website Visitor" at bounding box center [260, 270] width 185 height 14
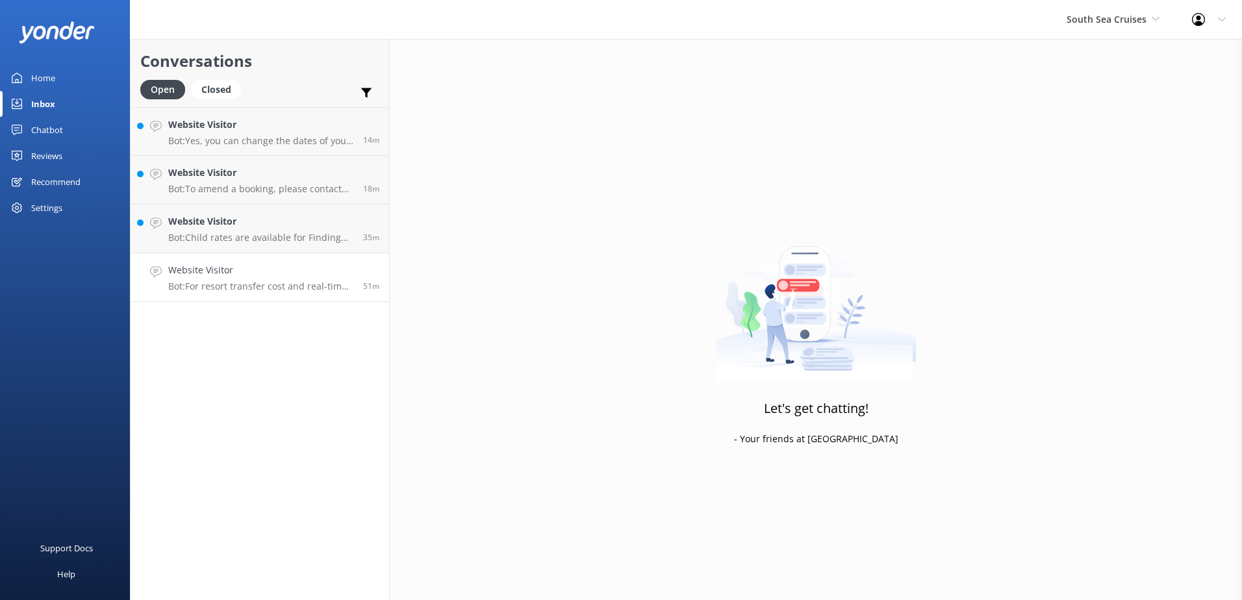
click at [346, 268] on h4 "Website Visitor" at bounding box center [260, 270] width 185 height 14
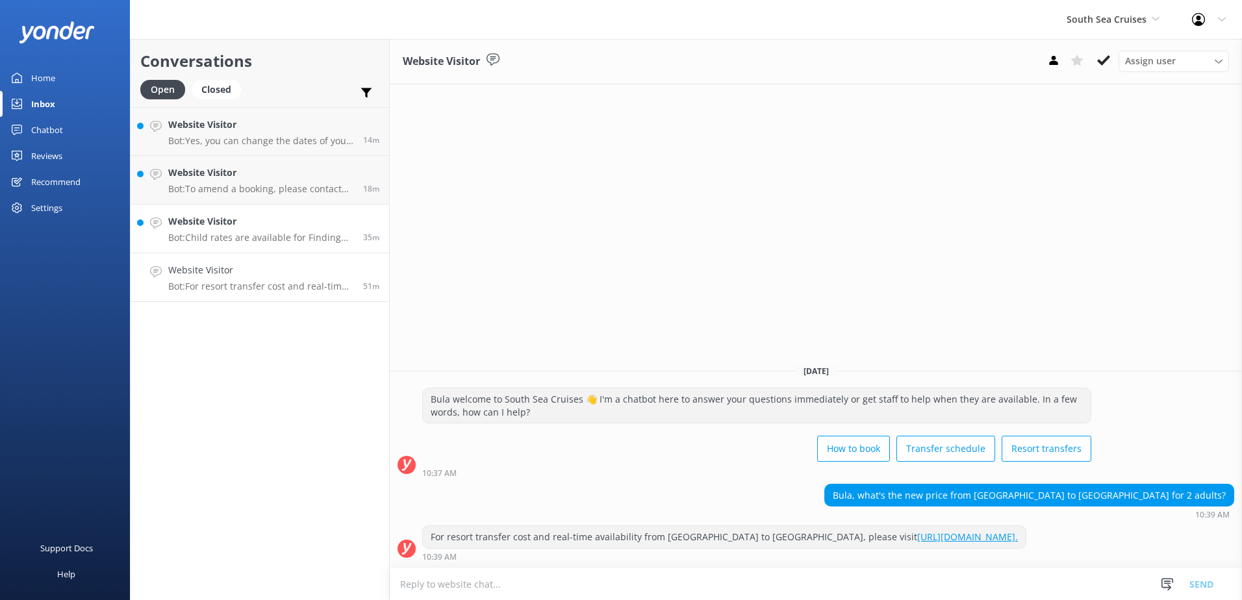
click at [278, 222] on h4 "Website Visitor" at bounding box center [260, 221] width 185 height 14
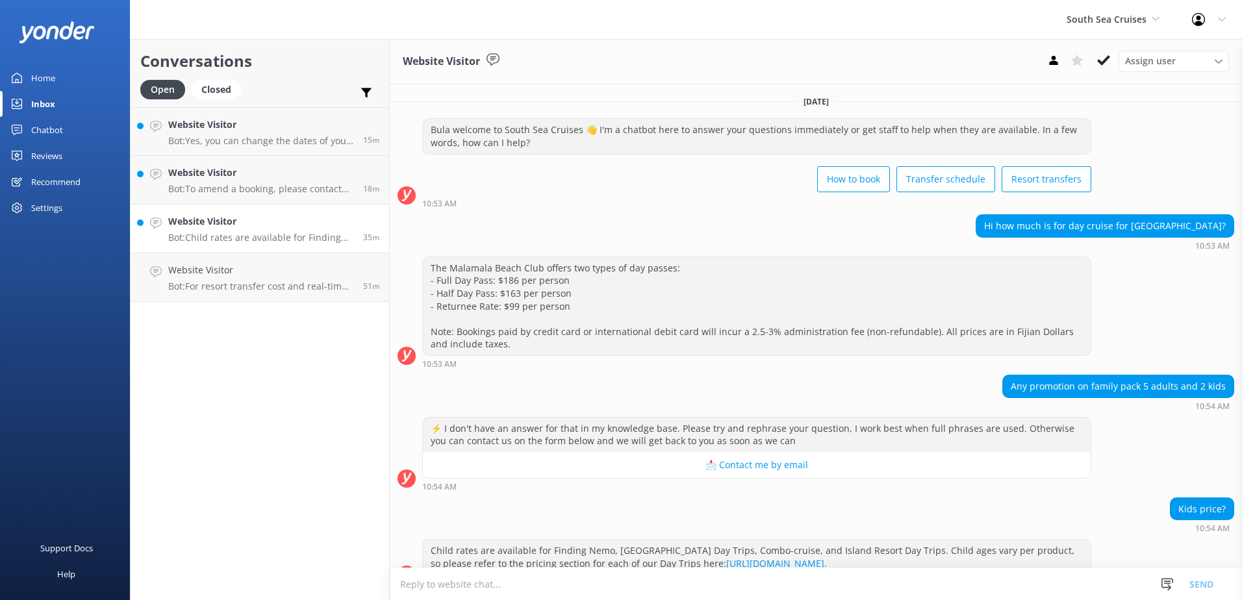
scroll to position [26, 0]
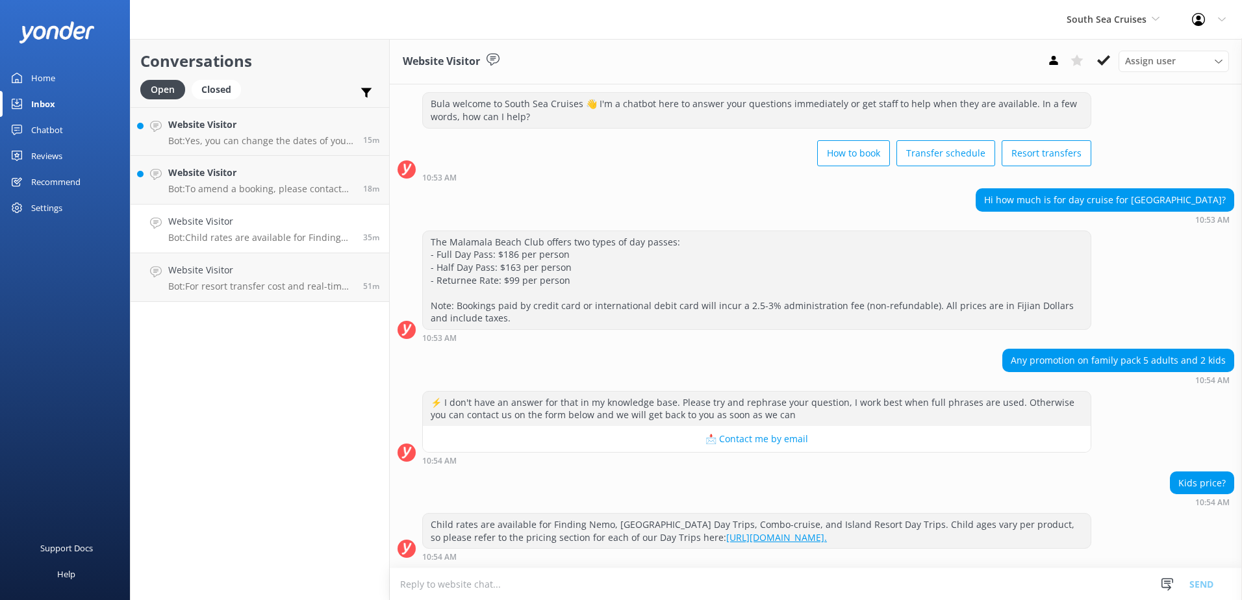
drag, startPoint x: 1105, startPoint y: 61, endPoint x: 1045, endPoint y: 72, distance: 61.4
click at [1105, 60] on use at bounding box center [1103, 60] width 13 height 10
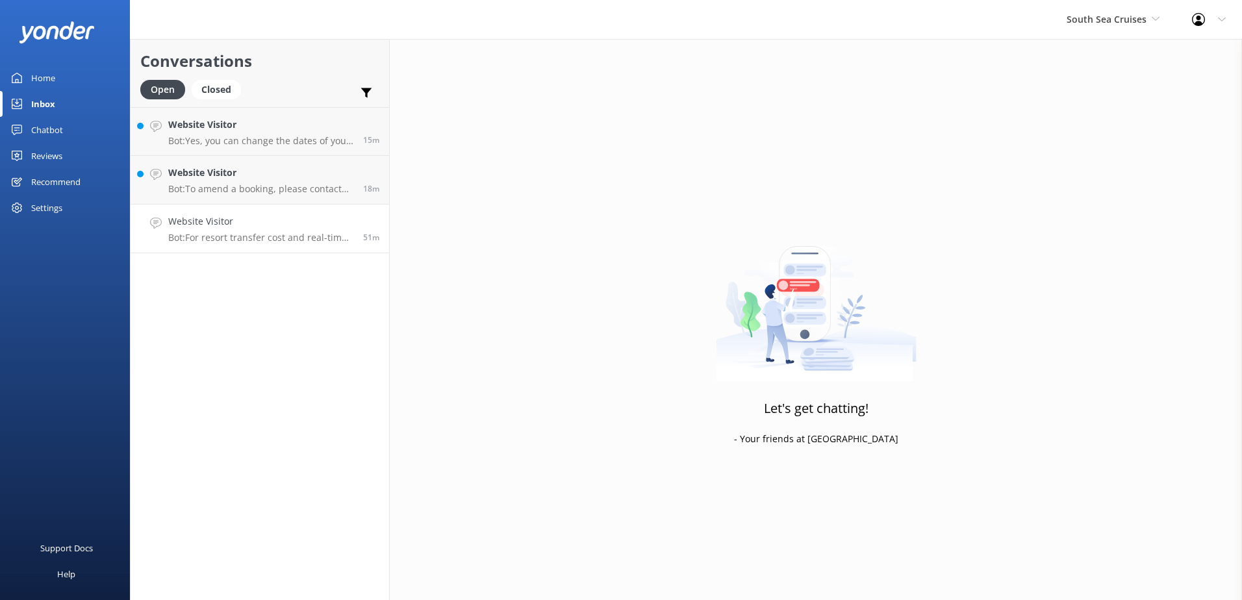
click at [325, 216] on h4 "Website Visitor" at bounding box center [260, 221] width 185 height 14
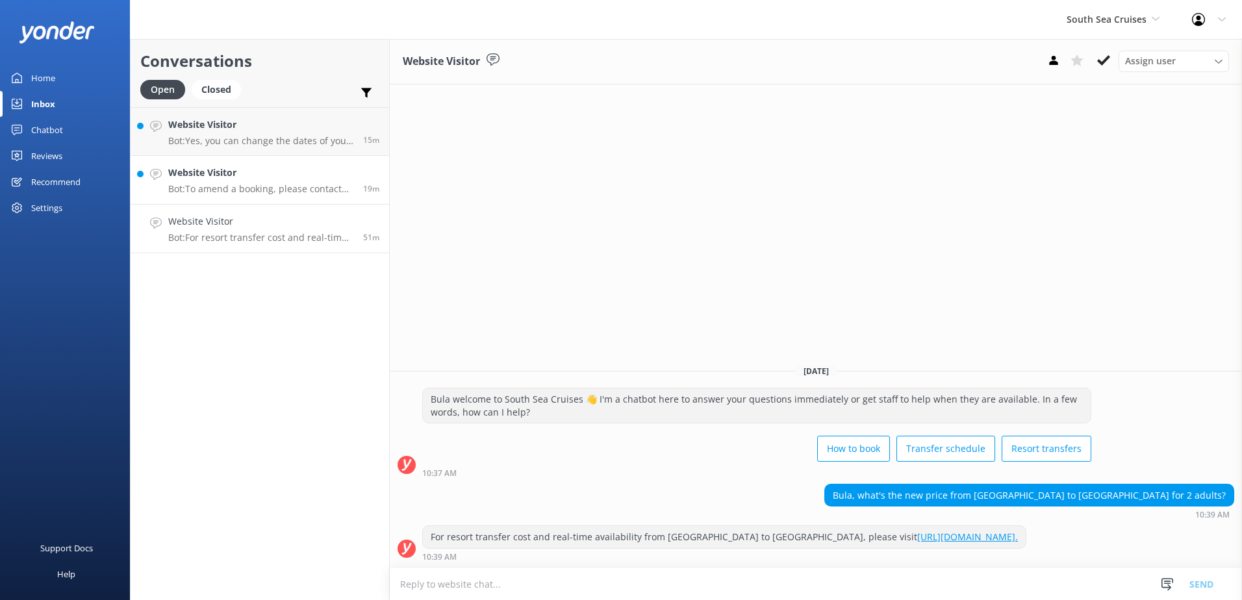
click at [279, 173] on h4 "Website Visitor" at bounding box center [260, 173] width 185 height 14
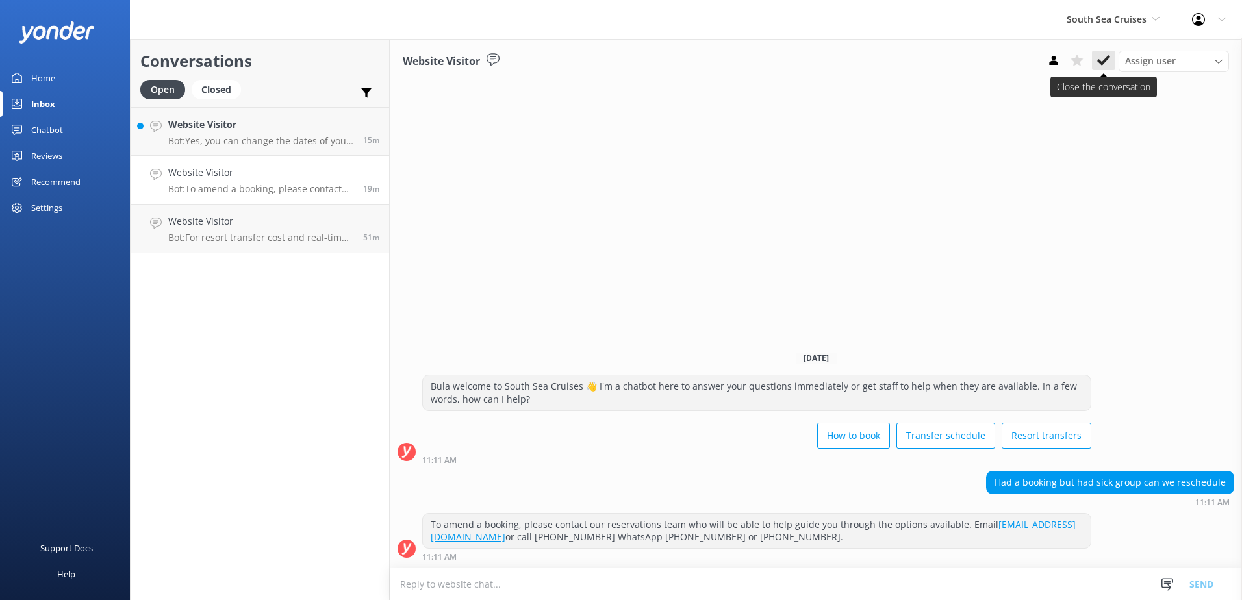
click at [1106, 58] on icon at bounding box center [1103, 60] width 13 height 13
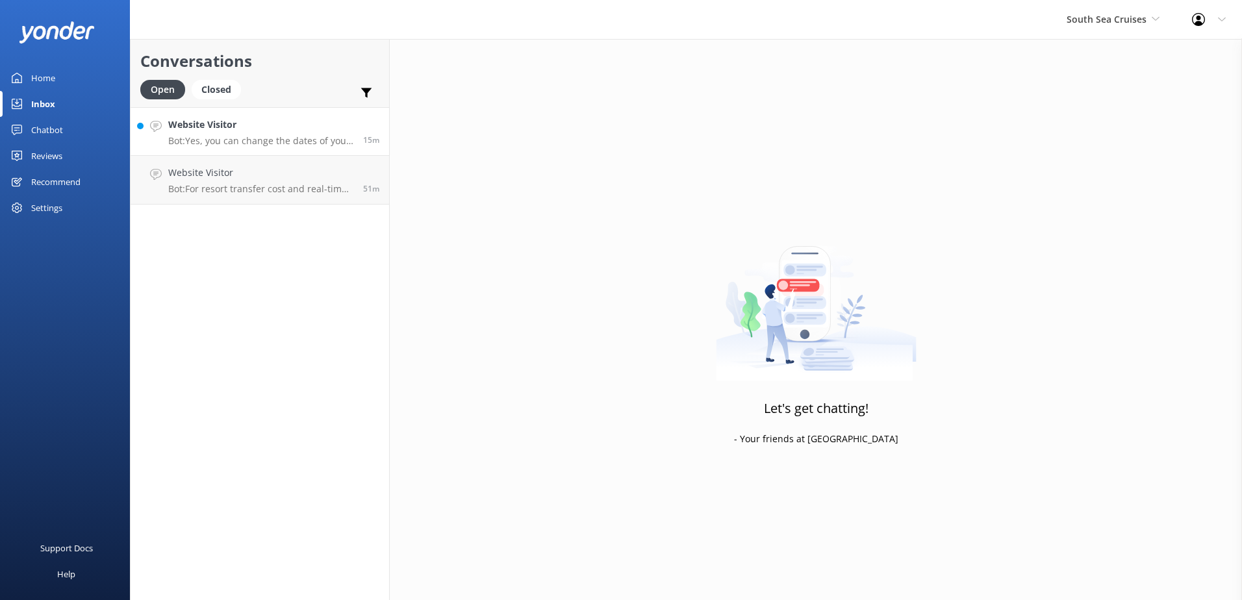
click at [350, 125] on h4 "Website Visitor" at bounding box center [260, 125] width 185 height 14
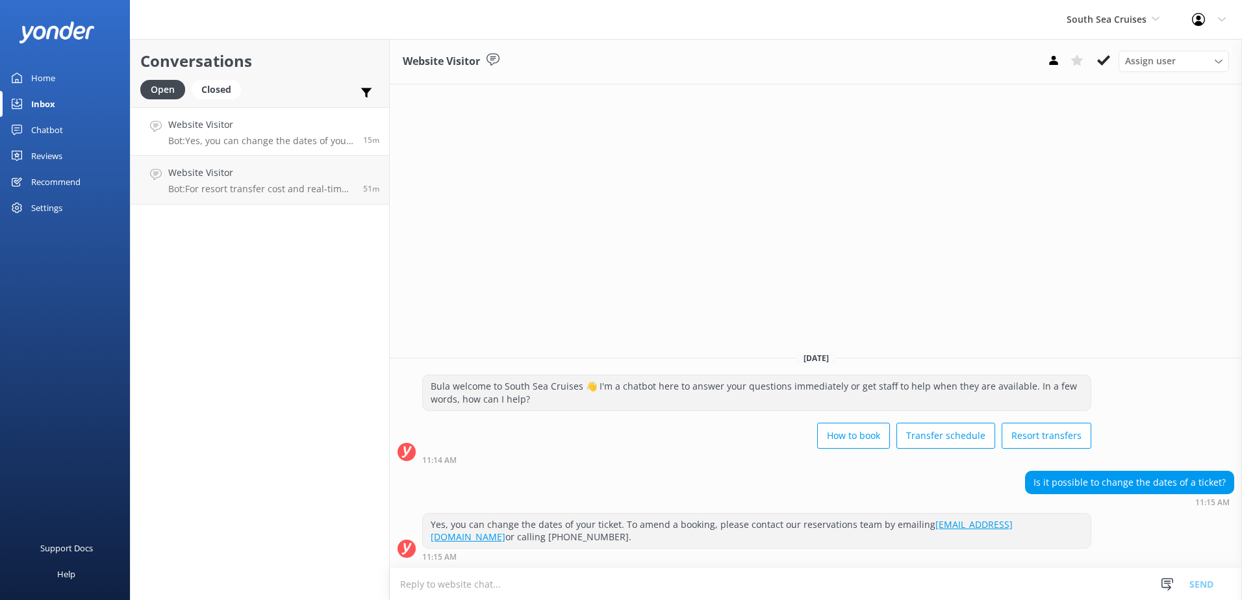
click at [527, 587] on textarea at bounding box center [816, 584] width 852 height 32
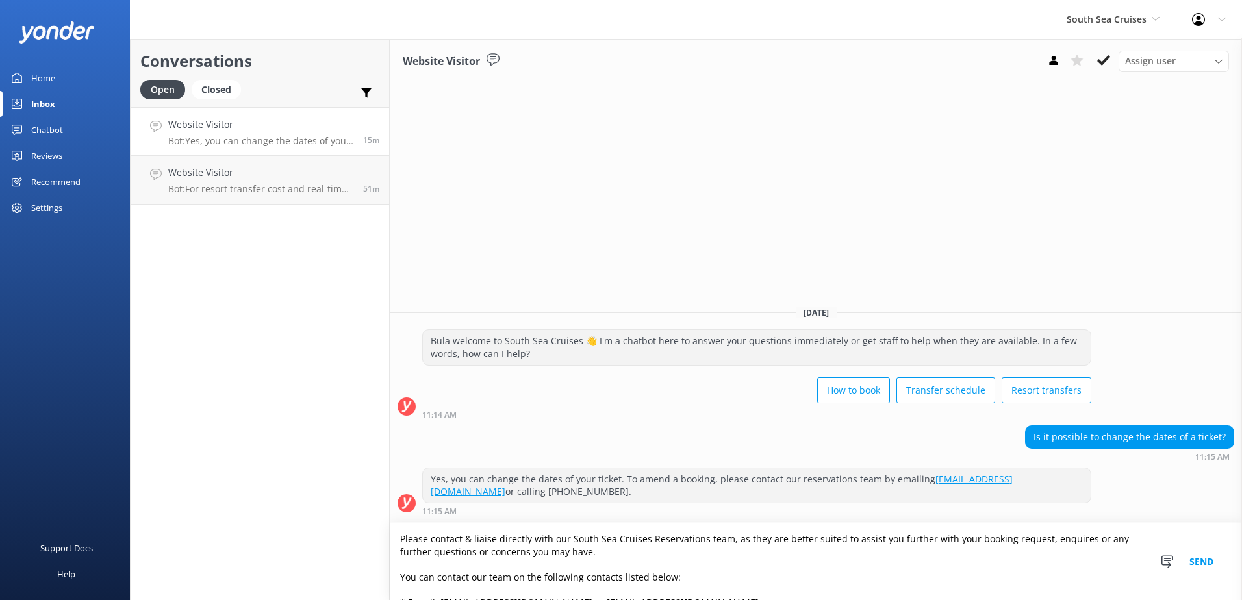
type textarea "Please contact & liaise directly with our South Sea Cruises Reservations team, …"
click at [1195, 564] on button "Send" at bounding box center [1201, 561] width 49 height 77
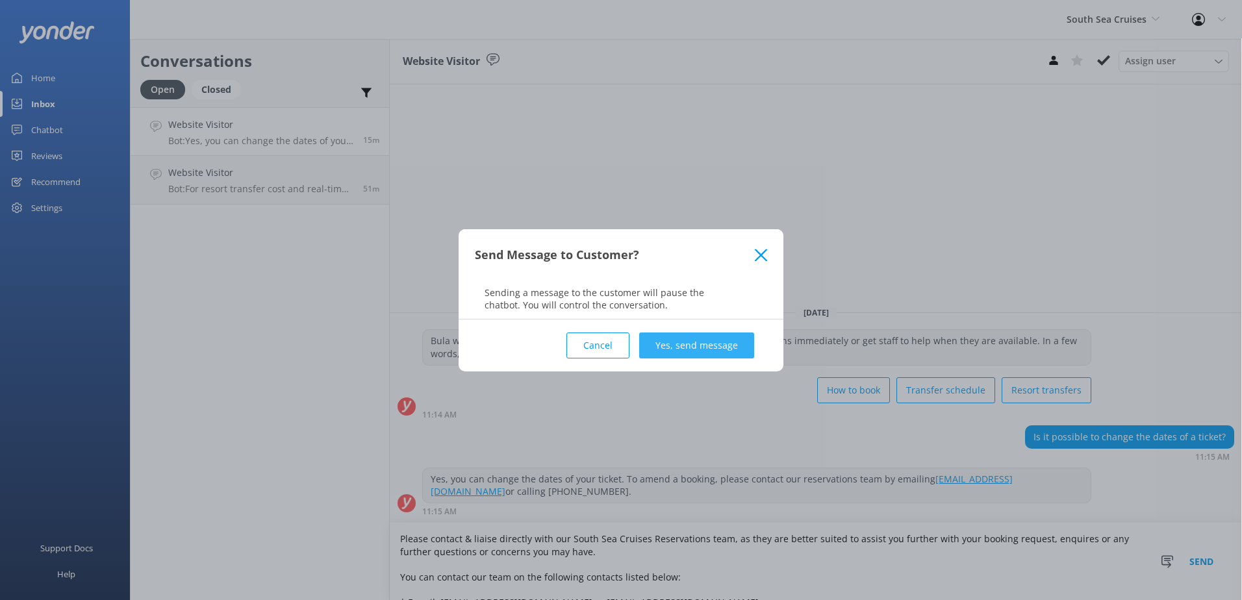
click at [730, 340] on button "Yes, send message" at bounding box center [696, 346] width 115 height 26
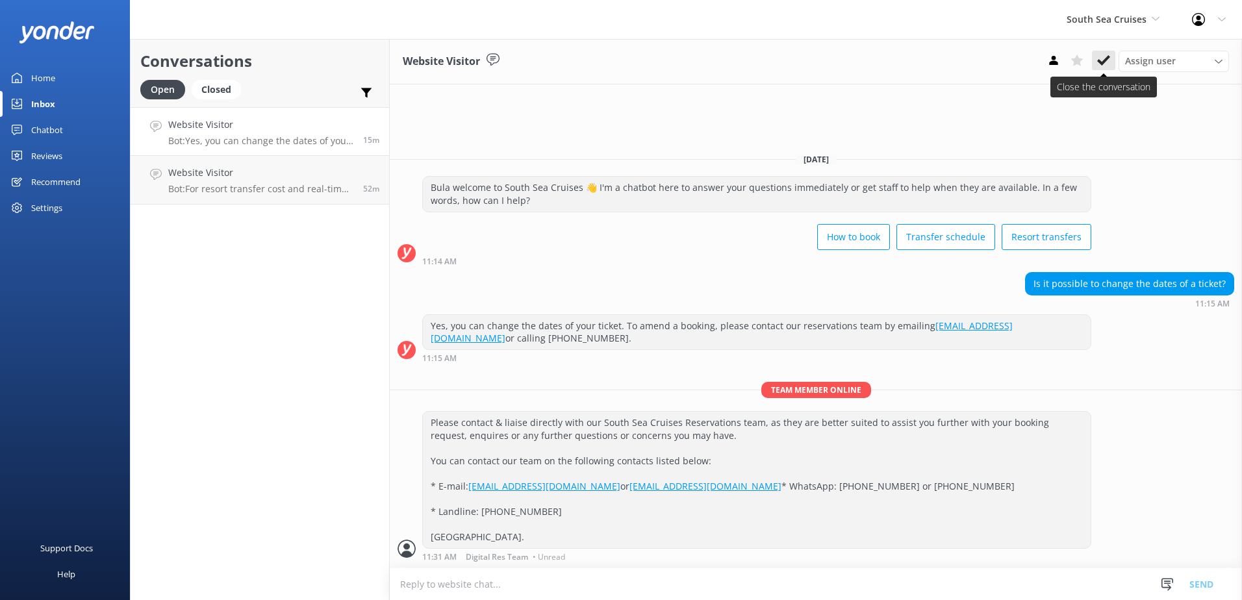
click at [1100, 57] on icon at bounding box center [1103, 60] width 13 height 13
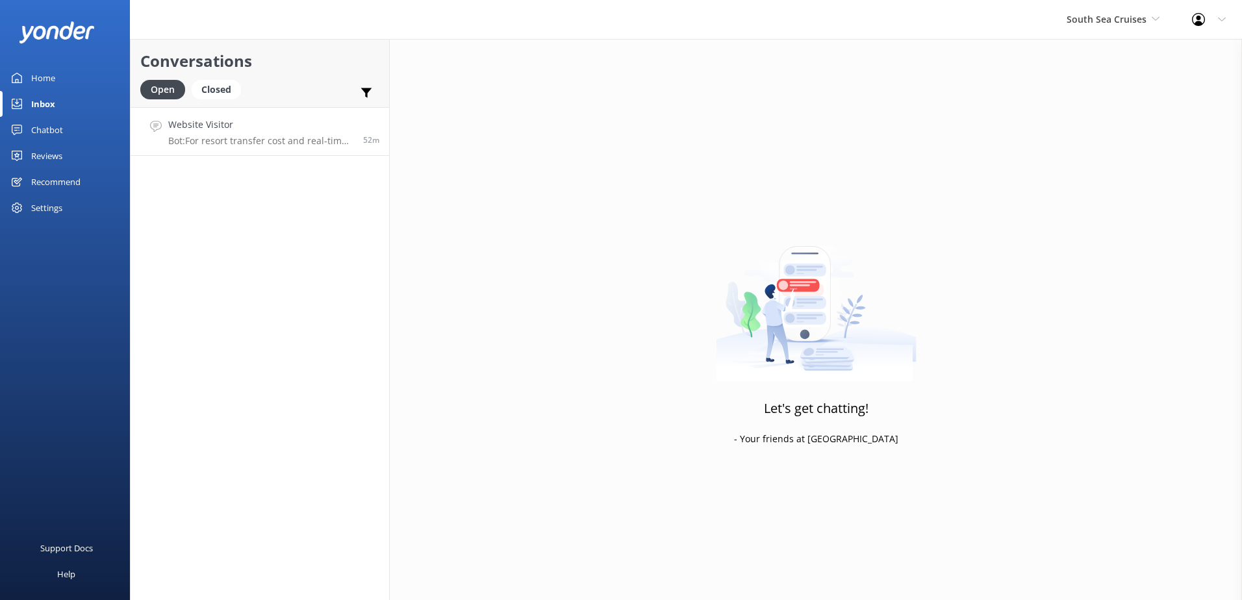
click at [281, 121] on h4 "Website Visitor" at bounding box center [260, 125] width 185 height 14
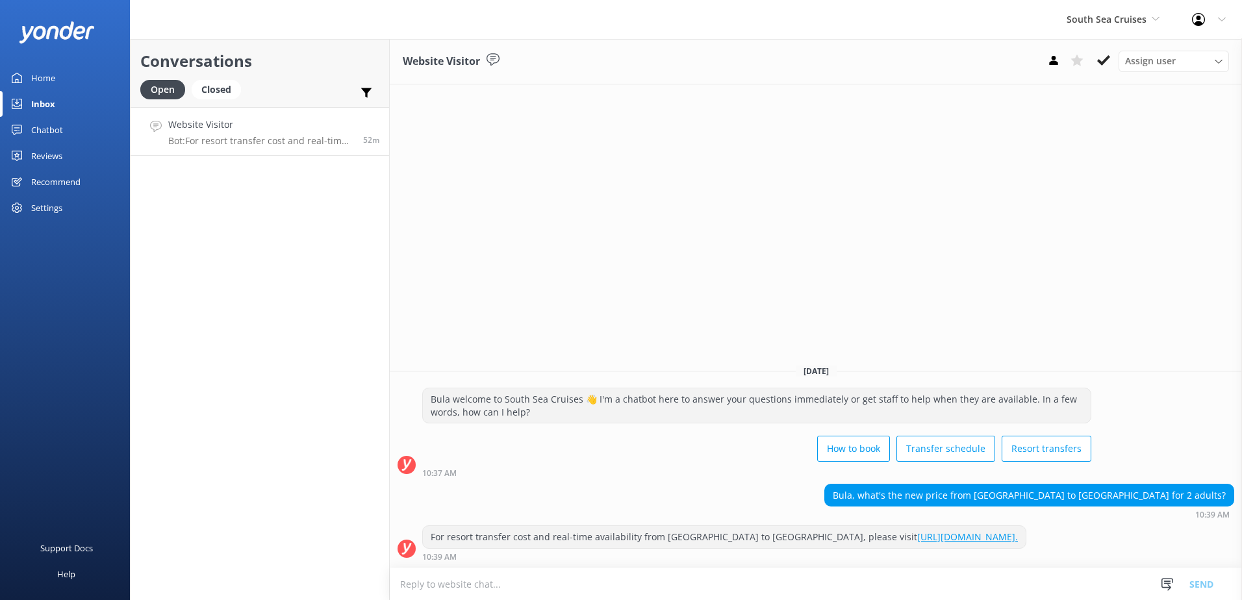
click at [438, 590] on textarea at bounding box center [816, 584] width 852 height 32
type textarea "o"
click at [628, 574] on textarea "Octopus Resort to Mantaray Island Resort is" at bounding box center [816, 584] width 852 height 32
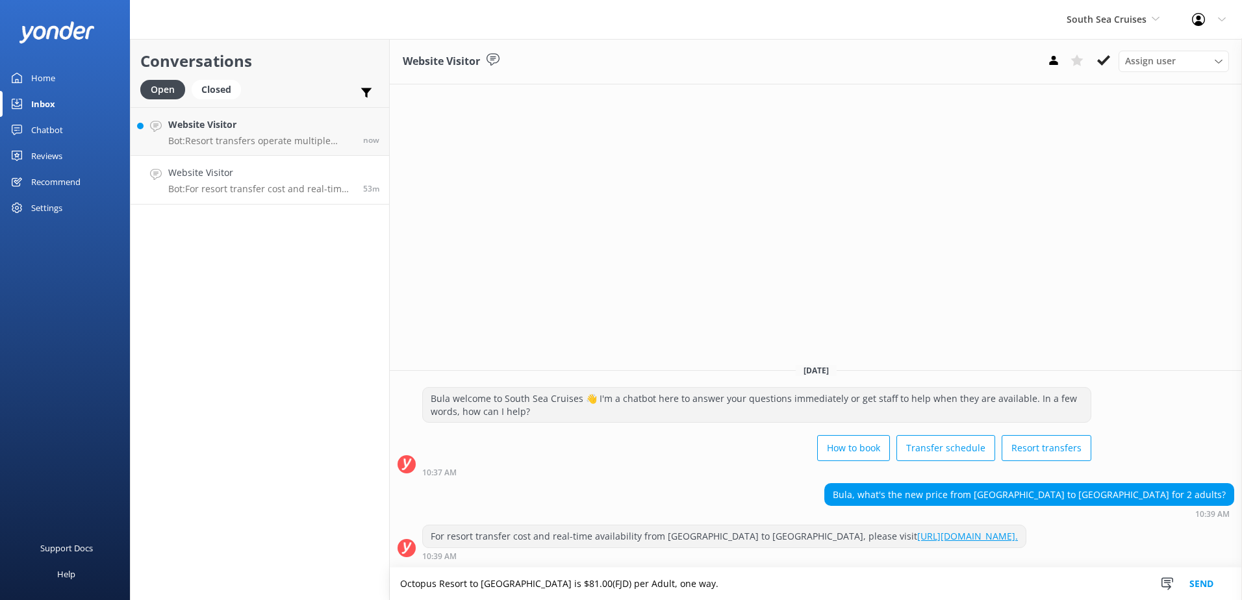
click at [744, 583] on textarea "Octopus Resort to Mantaray Island Resort is $81.00(FJD) per Adult, one way." at bounding box center [816, 584] width 852 height 32
drag, startPoint x: 972, startPoint y: 587, endPoint x: 328, endPoint y: 600, distance: 644.5
click at [329, 600] on html "South Sea Cruises South Sea Sailing South Sea Cruises Malamala Beach Club Aweso…" at bounding box center [621, 300] width 1242 height 600
type textarea "Octopus Resort to Mantaray Island Resort is $81.00(FJD) per Adult, one way. $52…"
click at [1198, 583] on button "Send" at bounding box center [1201, 584] width 49 height 32
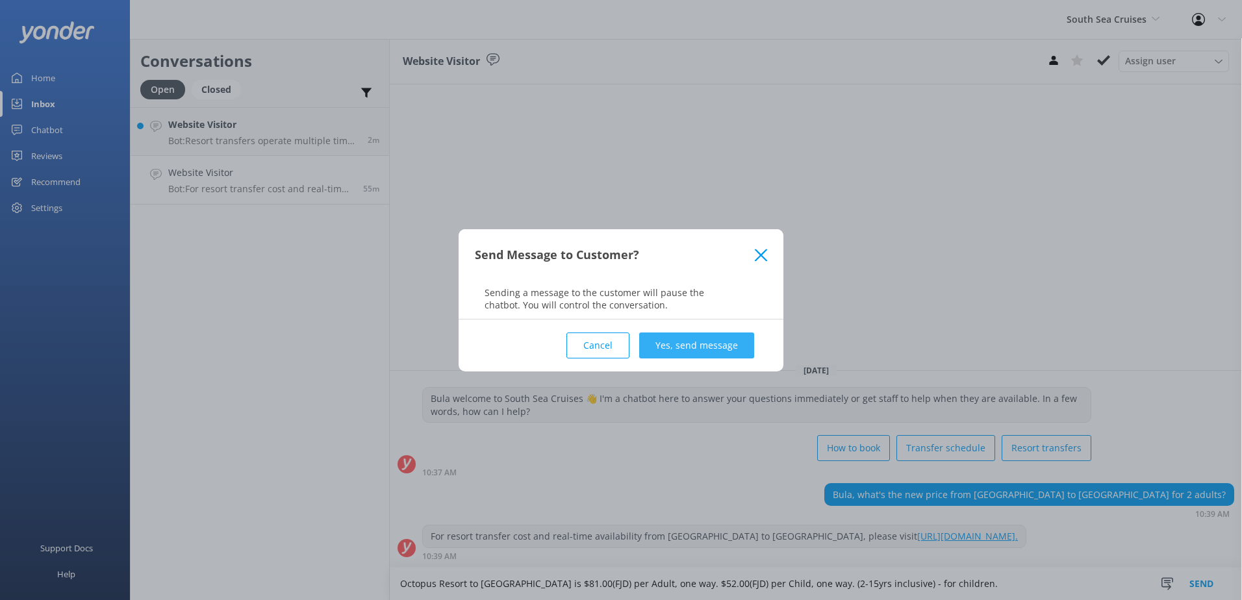
click at [730, 342] on button "Yes, send message" at bounding box center [696, 346] width 115 height 26
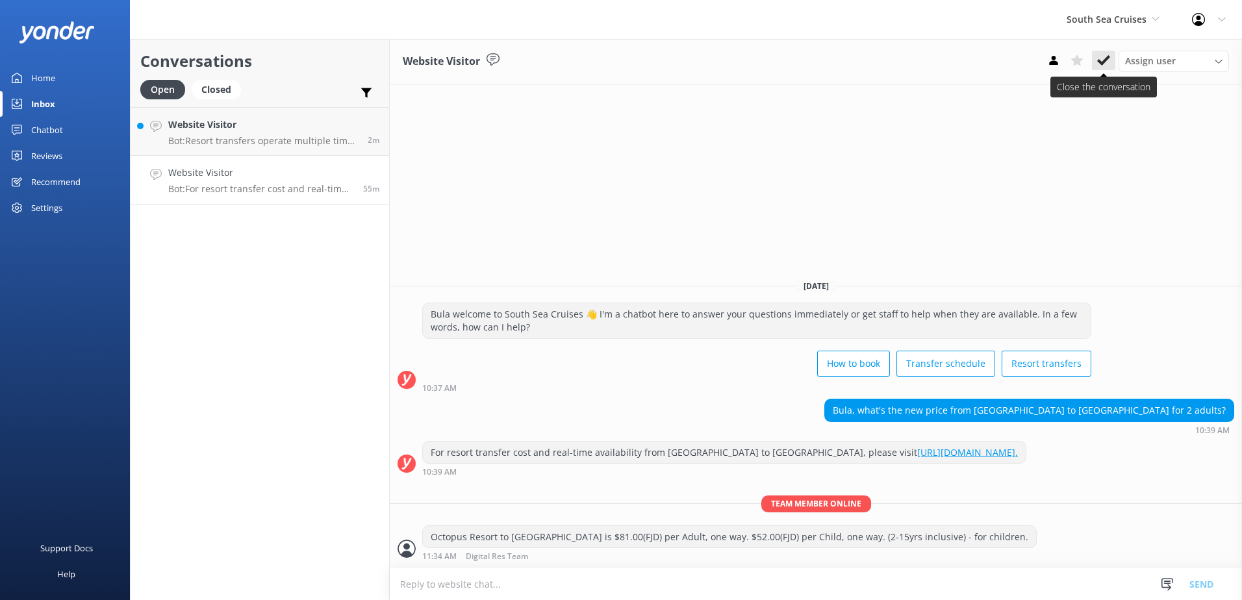
click at [1106, 60] on use at bounding box center [1103, 60] width 13 height 10
click at [349, 171] on h4 "Website Visitor" at bounding box center [260, 173] width 185 height 14
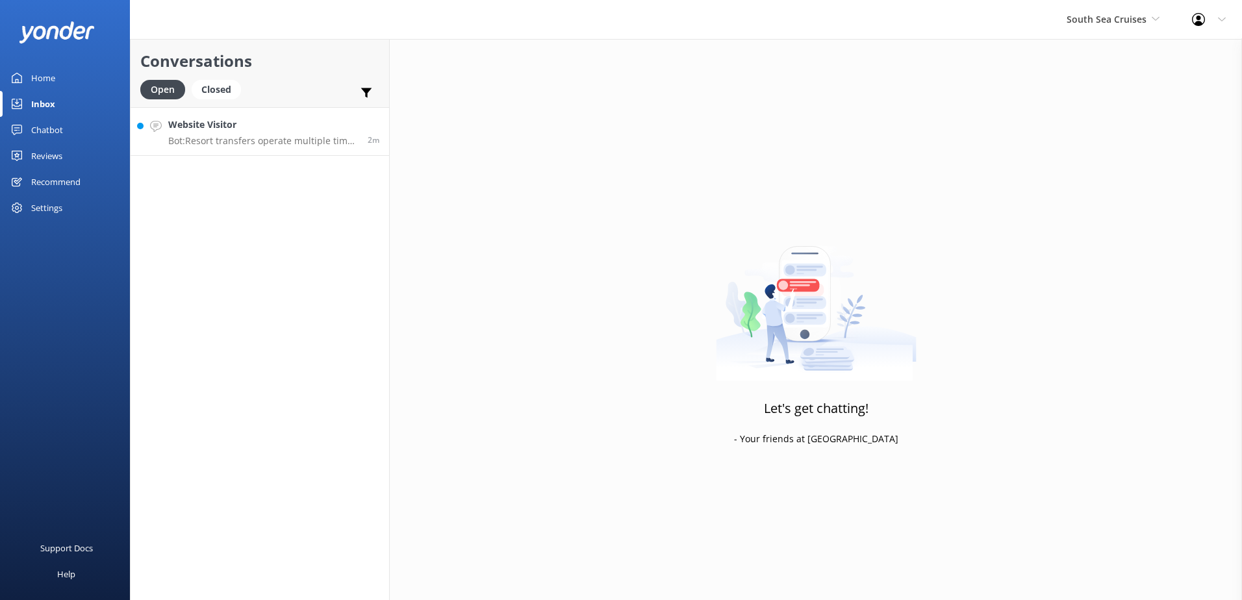
click at [331, 125] on h4 "Website Visitor" at bounding box center [263, 125] width 190 height 14
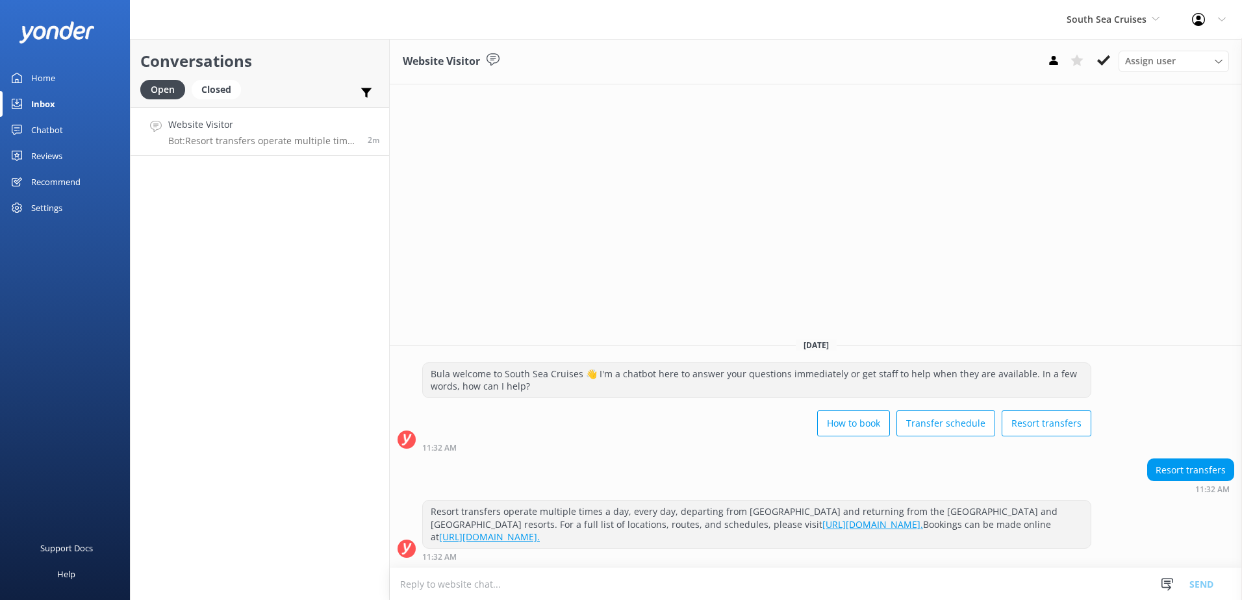
click at [1108, 57] on button at bounding box center [1103, 60] width 23 height 19
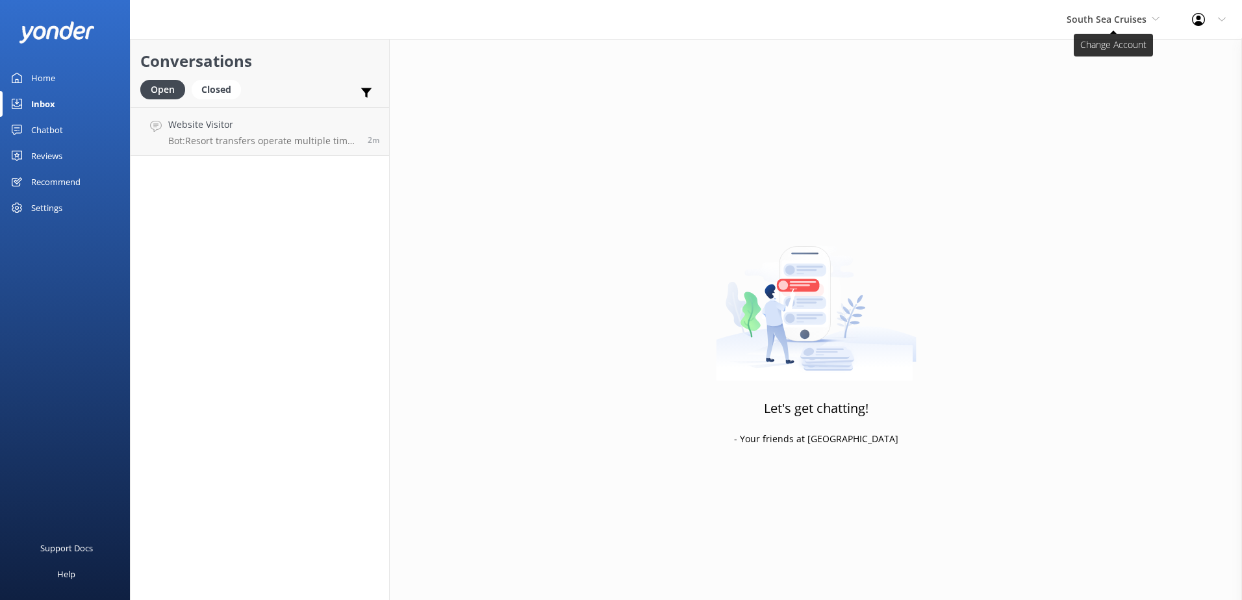
click at [1131, 19] on span "South Sea Cruises" at bounding box center [1107, 19] width 80 height 12
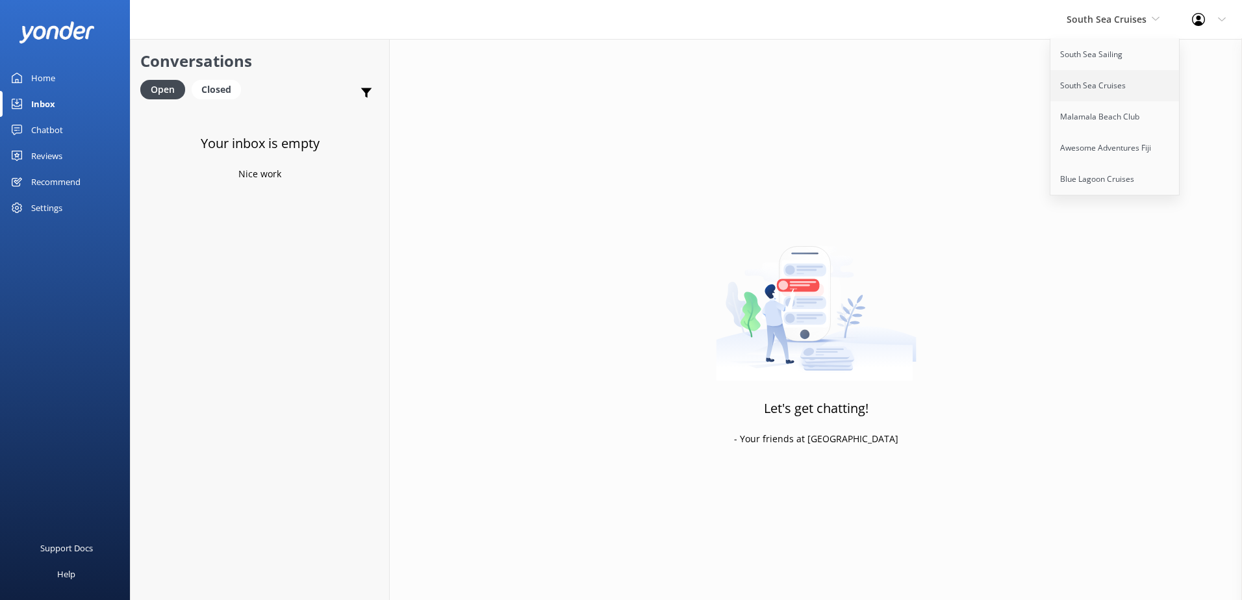
click at [1104, 92] on link "South Sea Cruises" at bounding box center [1115, 85] width 130 height 31
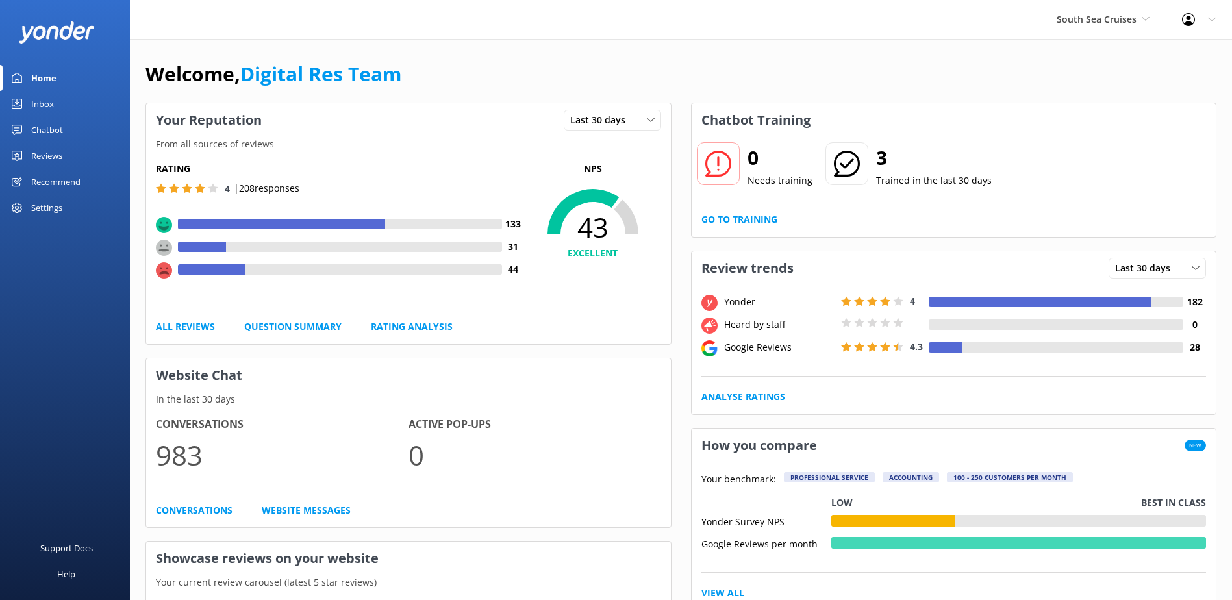
click at [33, 103] on div "Inbox" at bounding box center [42, 104] width 23 height 26
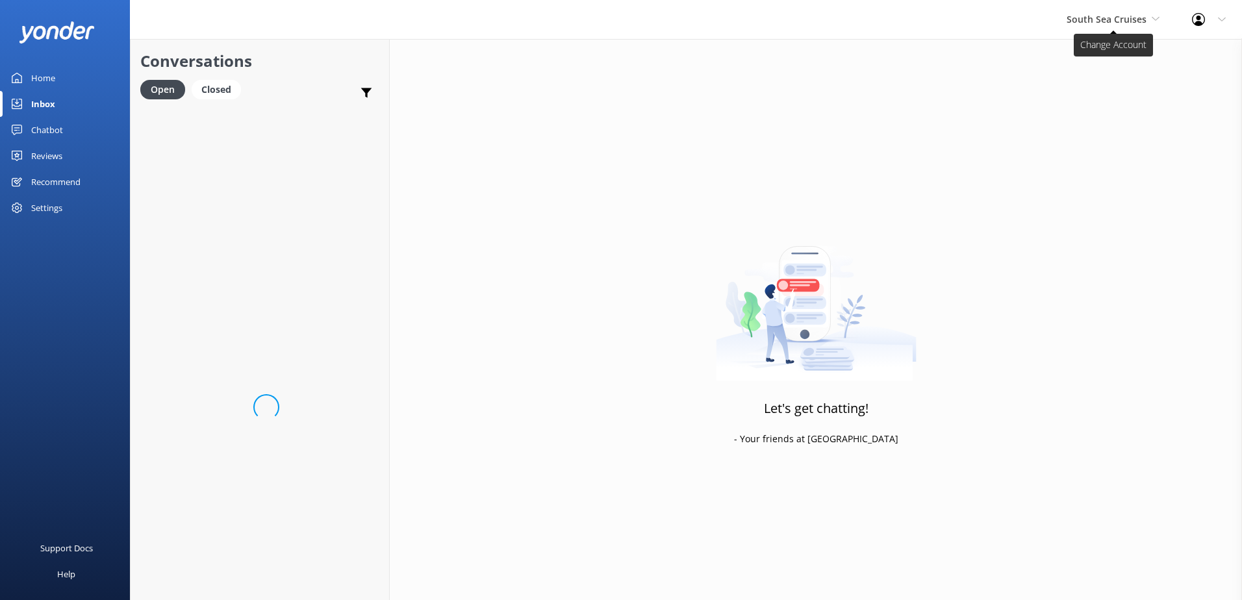
click at [1117, 18] on span "South Sea Cruises" at bounding box center [1107, 19] width 80 height 12
click at [1121, 51] on link "South Sea Sailing" at bounding box center [1115, 54] width 130 height 31
